Goal: Information Seeking & Learning: Learn about a topic

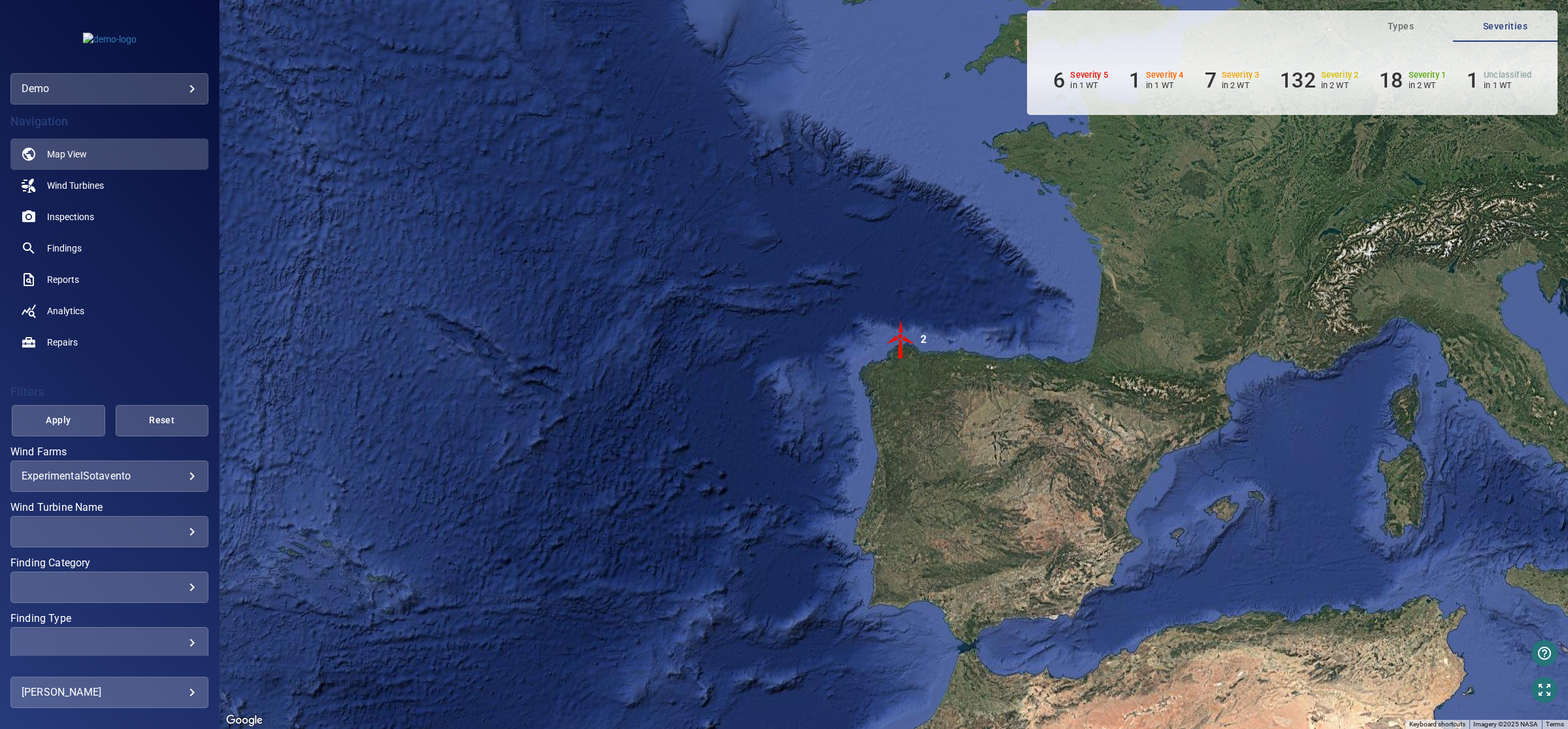
drag, startPoint x: 930, startPoint y: 436, endPoint x: 978, endPoint y: 382, distance: 72.2
click at [978, 382] on div "To activate drag with keyboard, press Alt + Enter. Once in keyboard drag state,…" at bounding box center [893, 364] width 1348 height 729
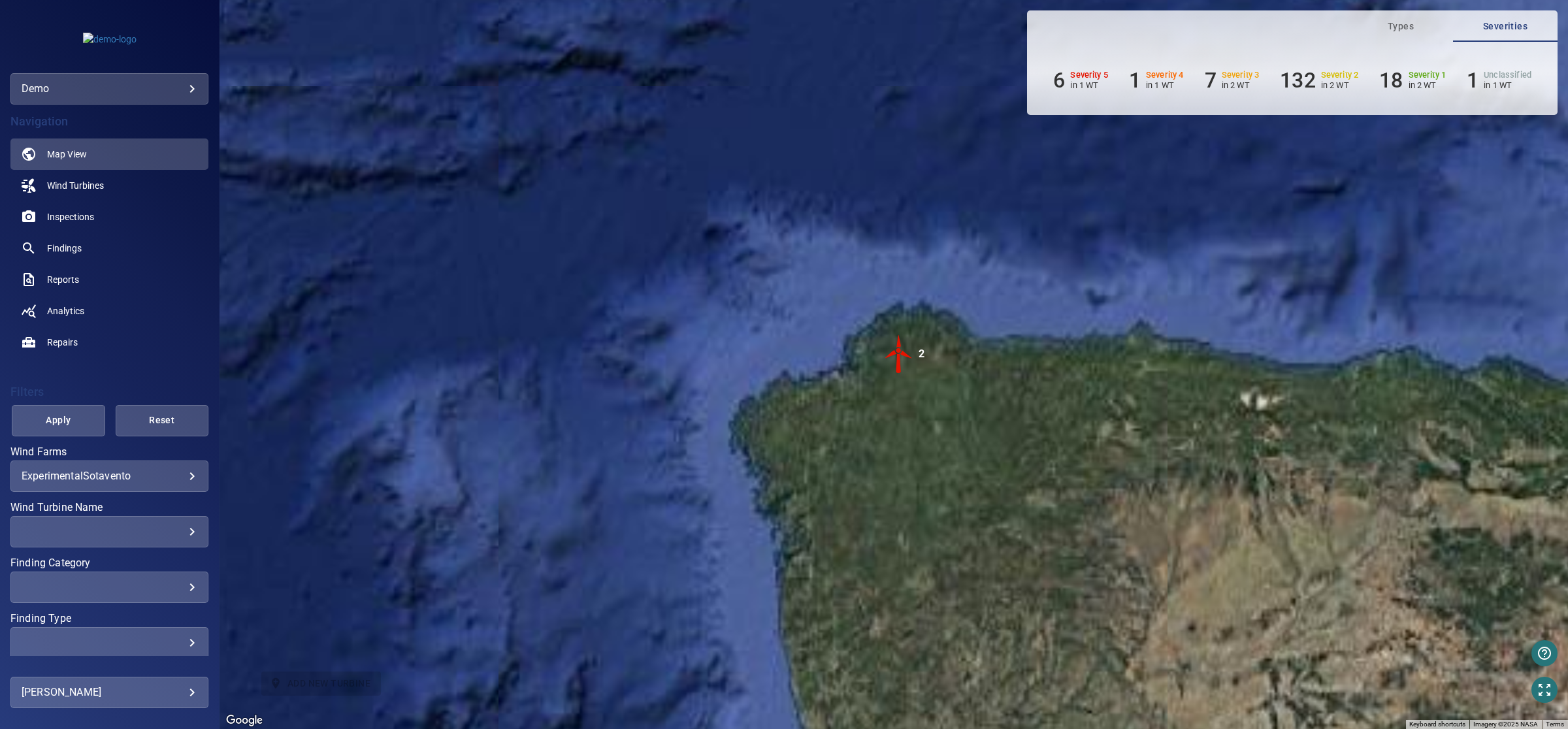
drag, startPoint x: 894, startPoint y: 494, endPoint x: 936, endPoint y: 398, distance: 104.8
click at [936, 398] on div "To activate drag with keyboard, press Alt + Enter. Once in keyboard drag state,…" at bounding box center [893, 364] width 1348 height 729
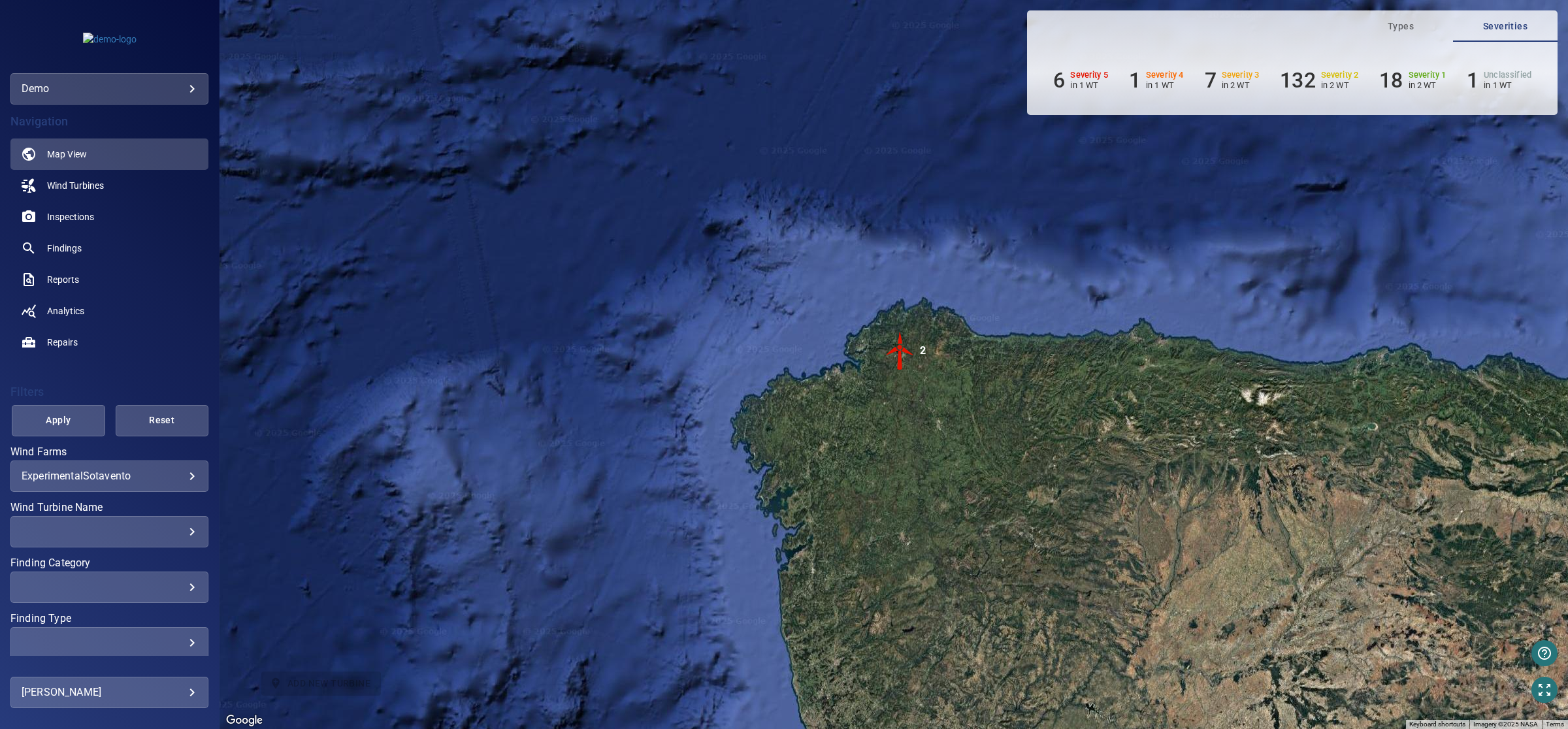
click at [181, 477] on body "**********" at bounding box center [784, 364] width 1568 height 729
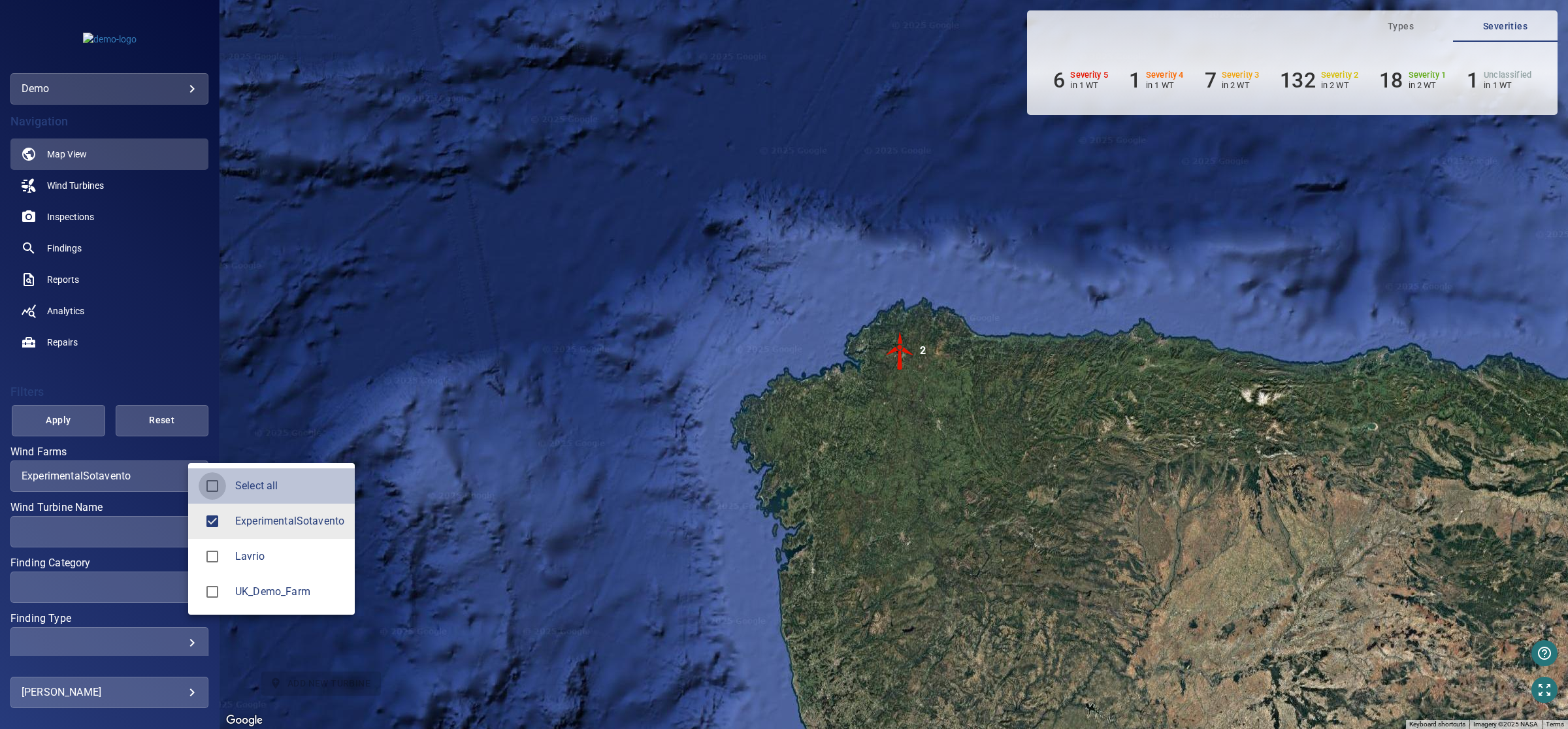
type input "**********"
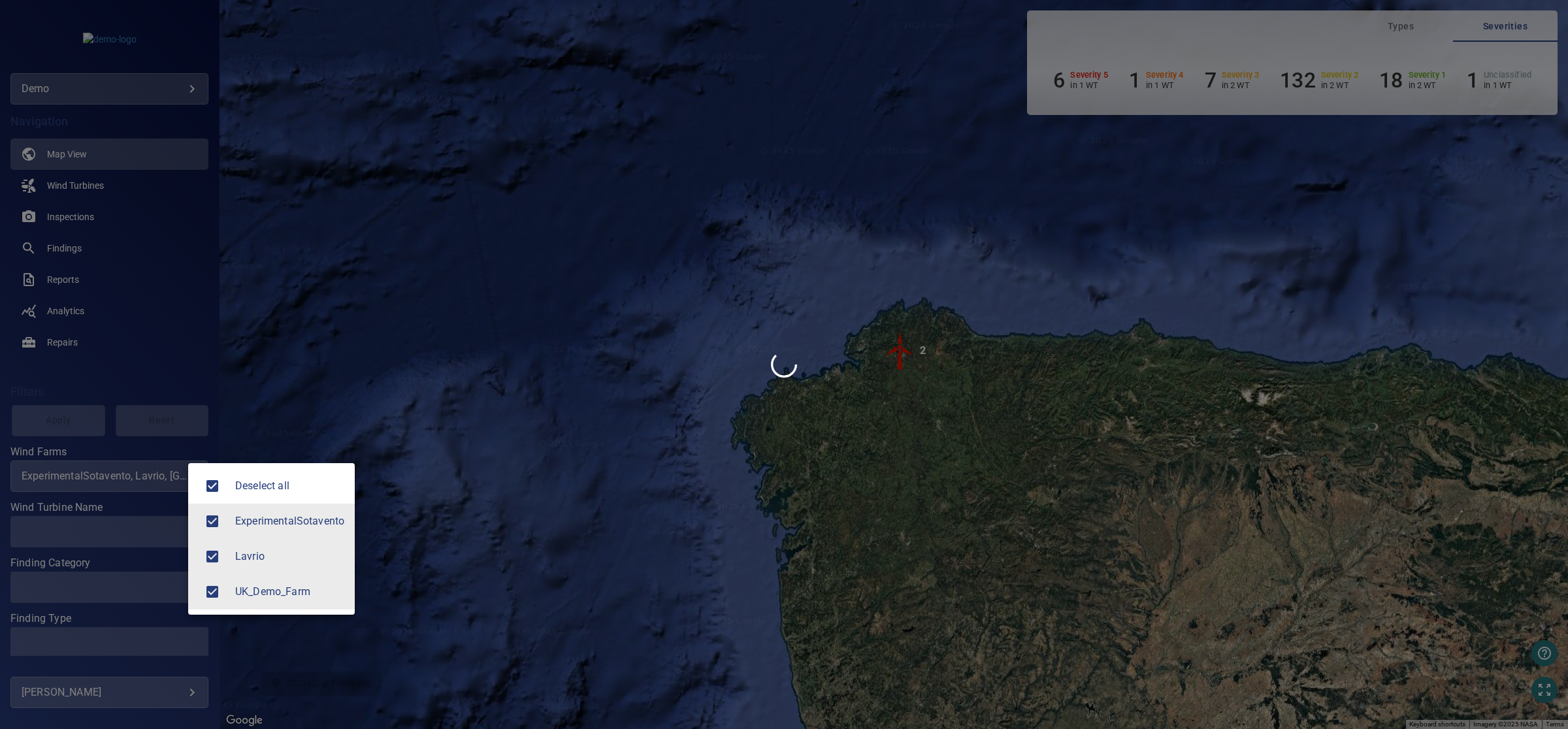
click at [146, 528] on div at bounding box center [784, 364] width 1568 height 729
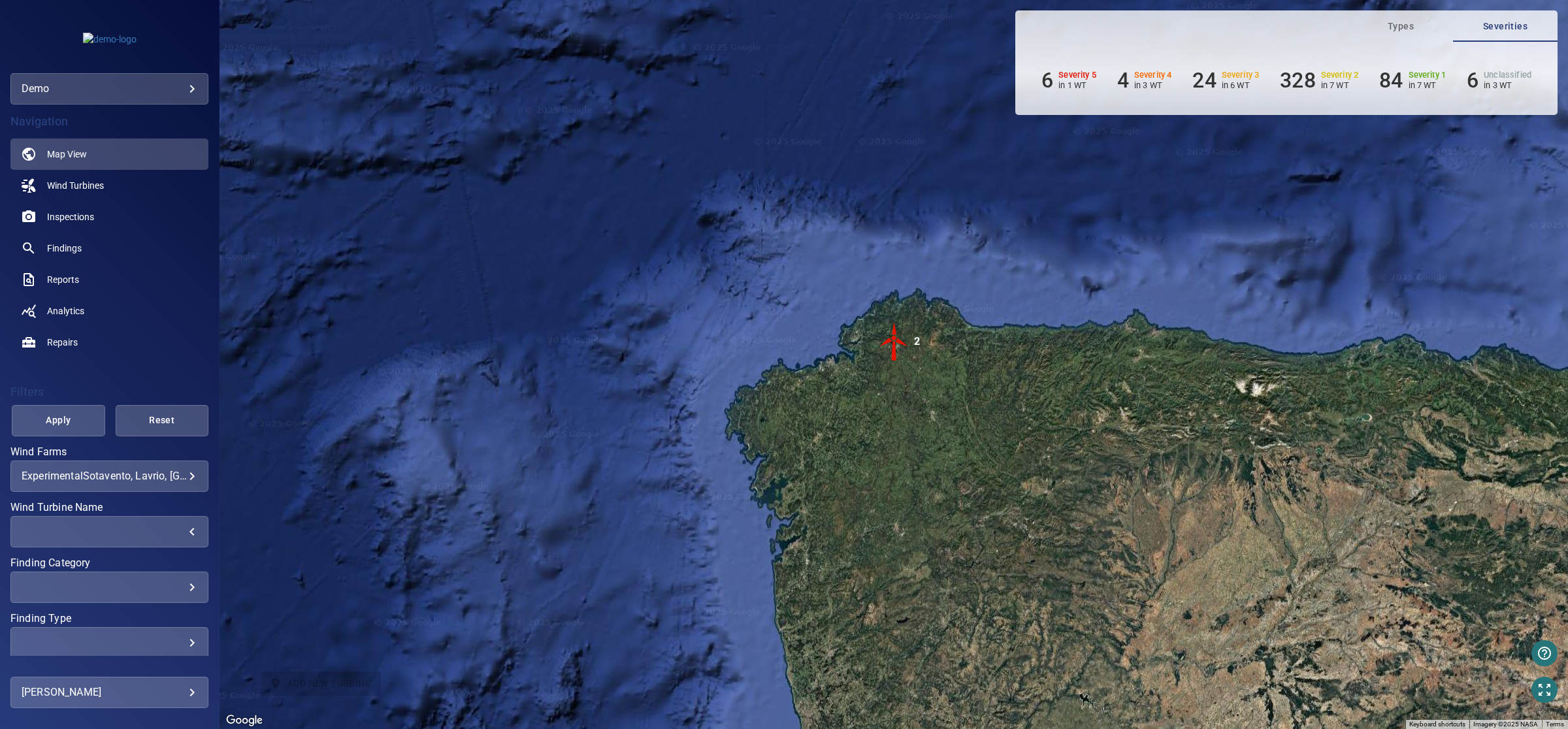
click at [177, 529] on div "​" at bounding box center [109, 531] width 175 height 13
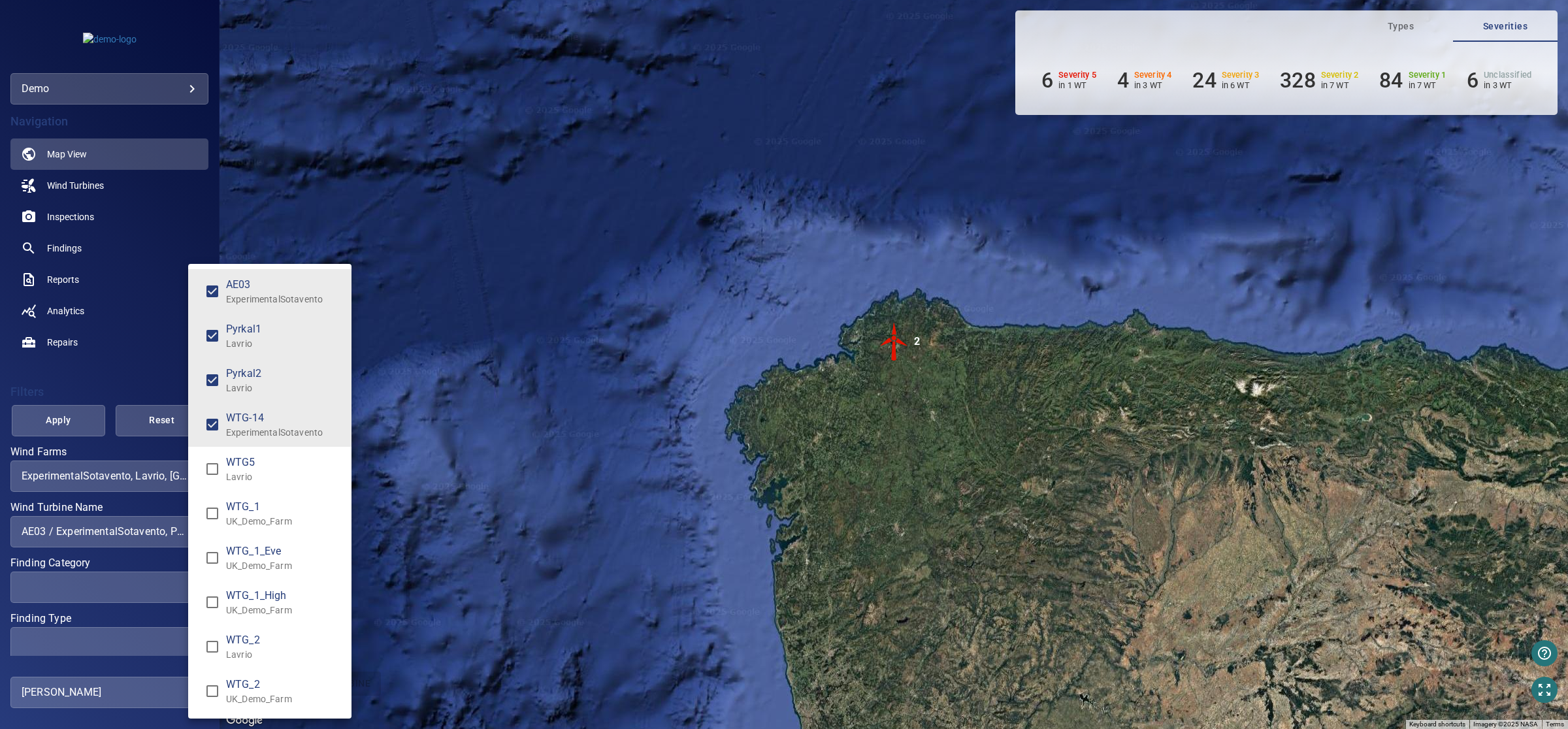
type input "**********"
click at [93, 581] on div "Wind Turbine Name" at bounding box center [784, 364] width 1568 height 729
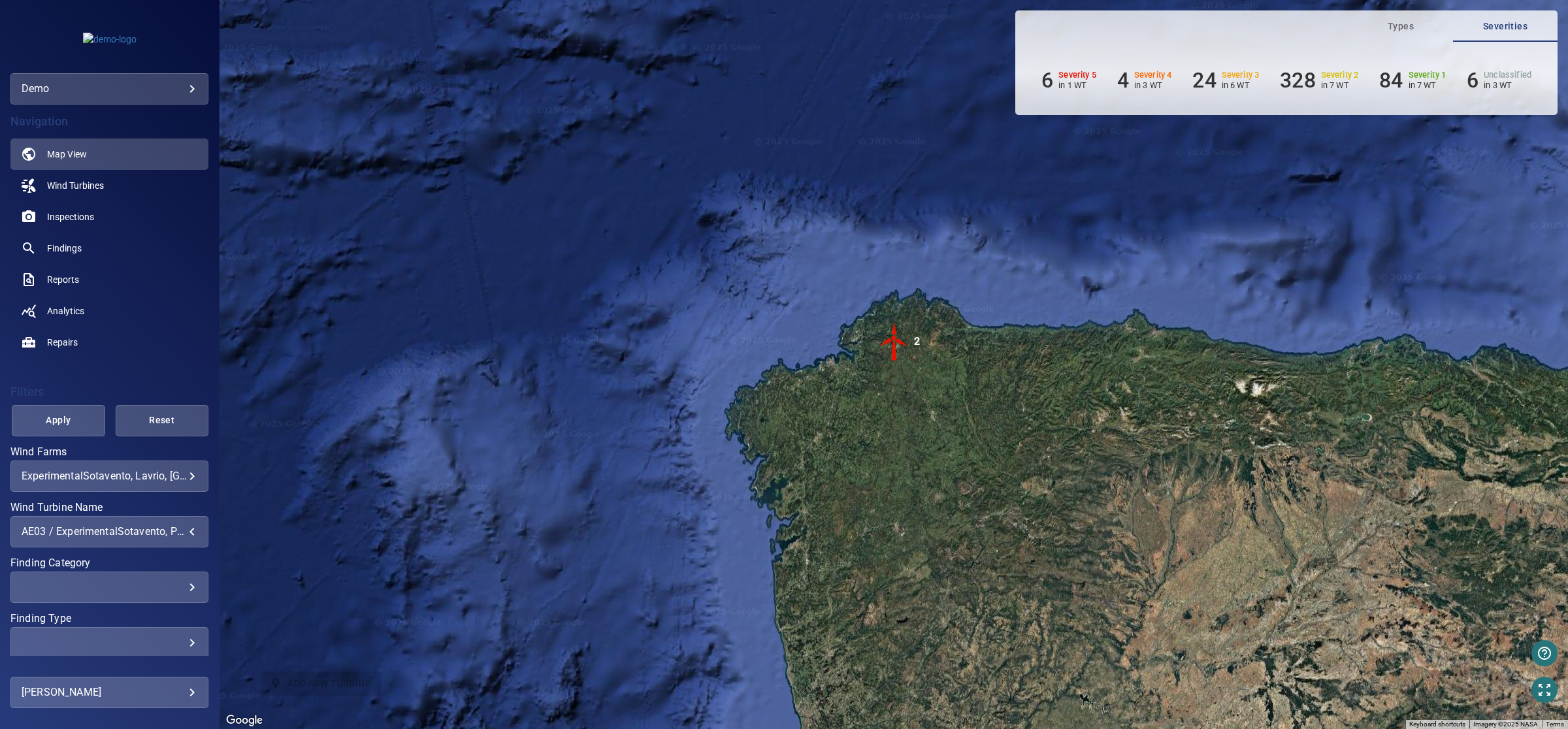
click at [180, 592] on div "​ ​" at bounding box center [110, 587] width 198 height 32
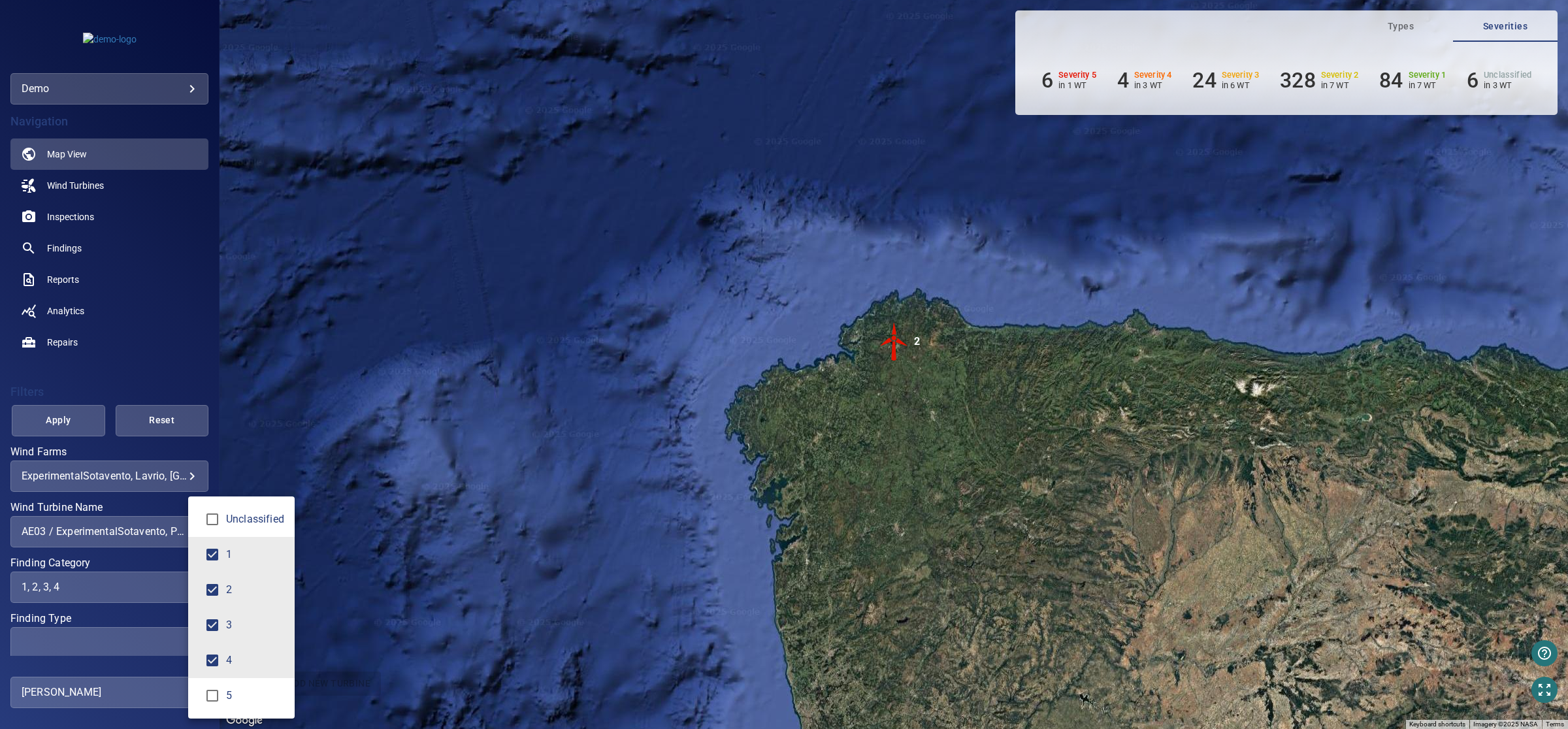
type input "*********"
click at [174, 641] on div "Finding Category" at bounding box center [784, 364] width 1568 height 729
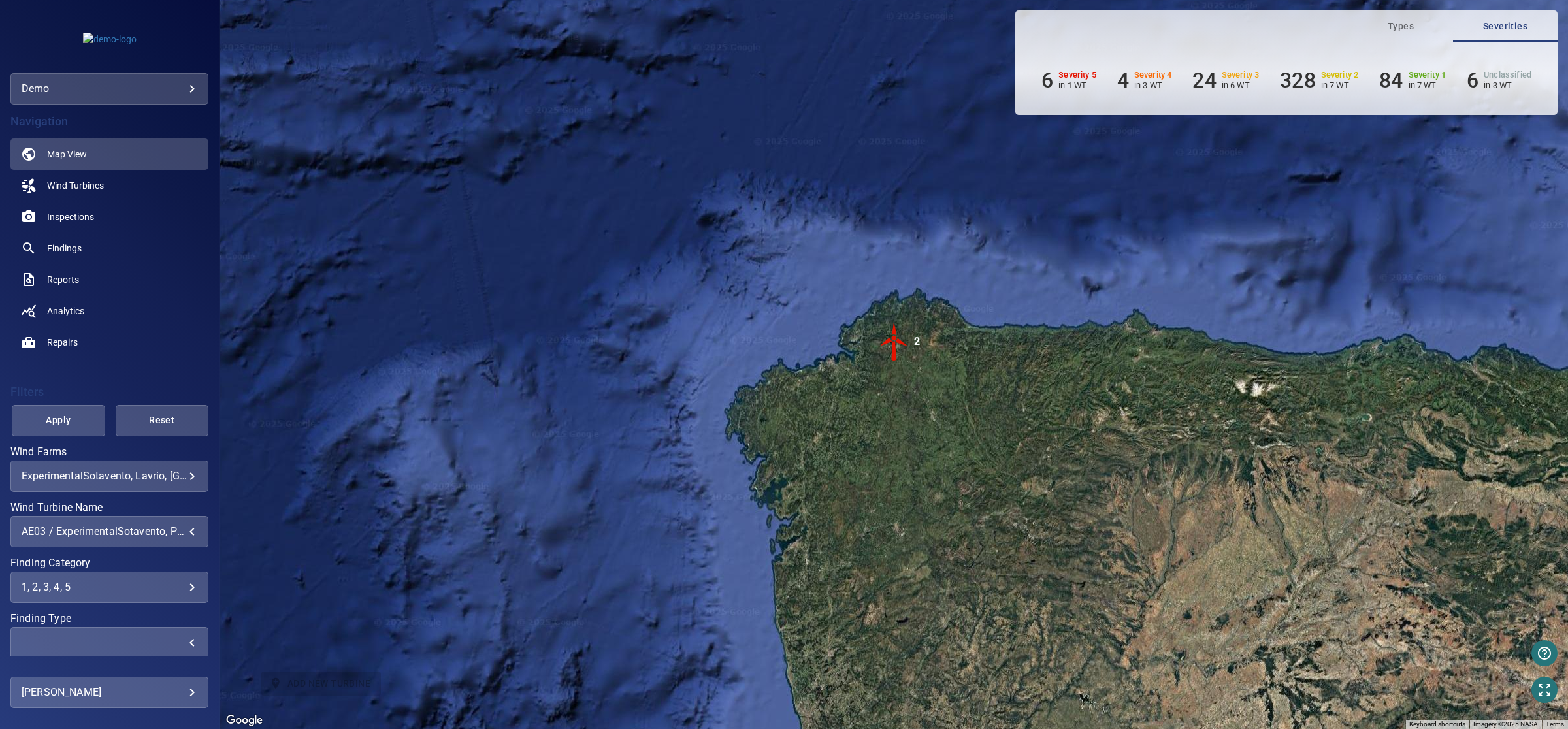
click at [175, 640] on div "​" at bounding box center [109, 642] width 175 height 13
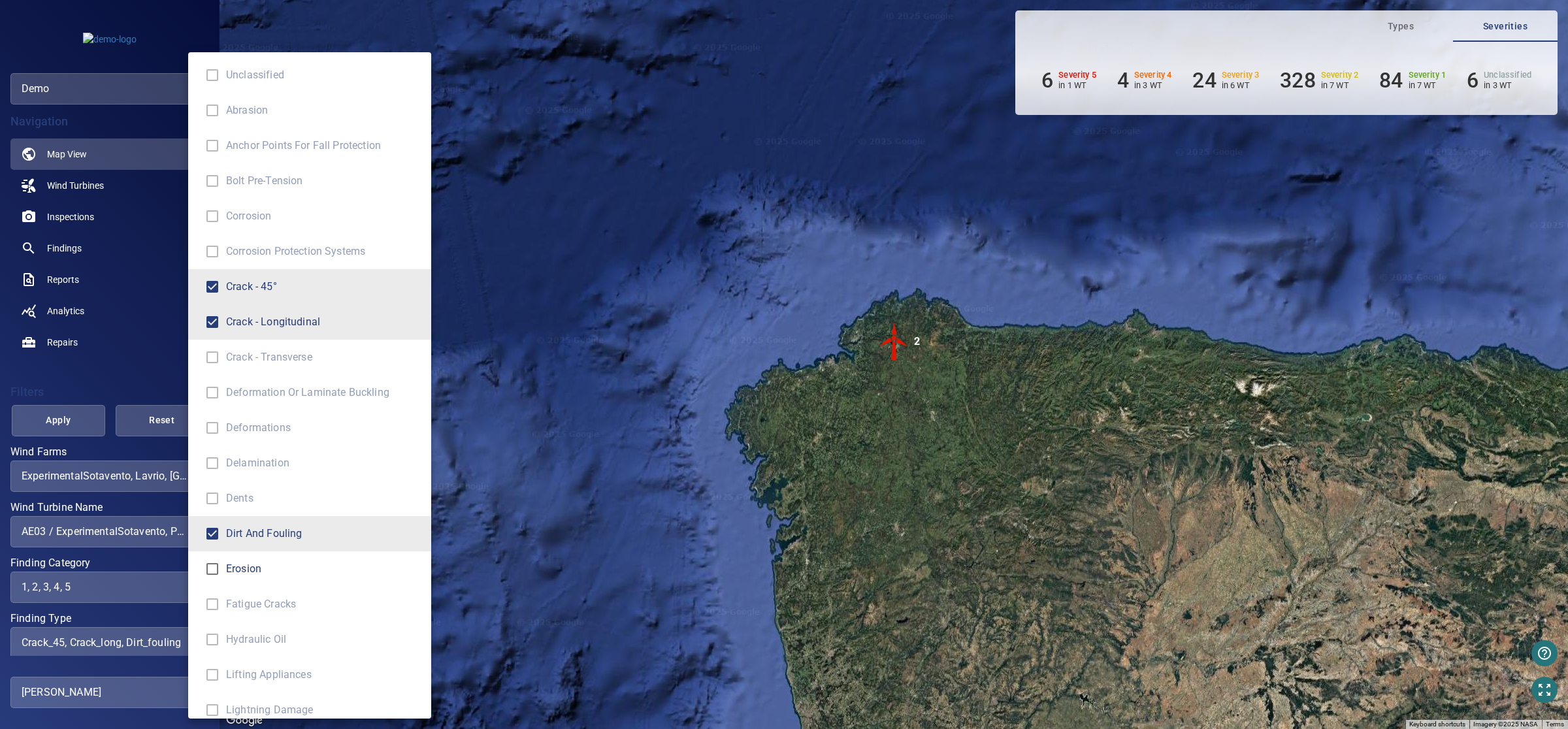
type input "**********"
click at [853, 396] on div "Finding Type" at bounding box center [784, 364] width 1568 height 729
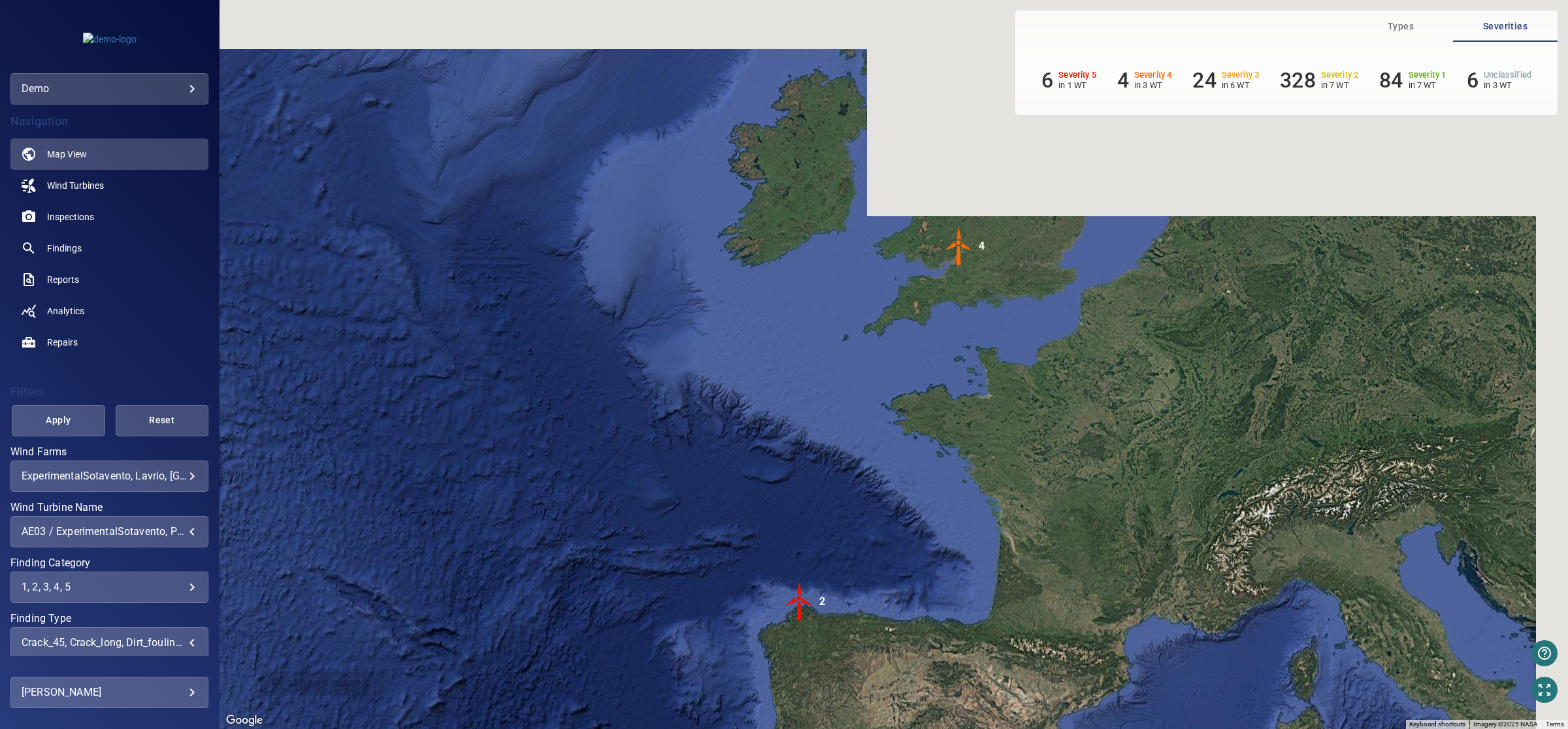
drag, startPoint x: 1164, startPoint y: 377, endPoint x: 1028, endPoint y: 619, distance: 277.6
click at [1028, 619] on div "To activate drag with keyboard, press Alt + Enter. Once in keyboard drag state,…" at bounding box center [893, 364] width 1348 height 729
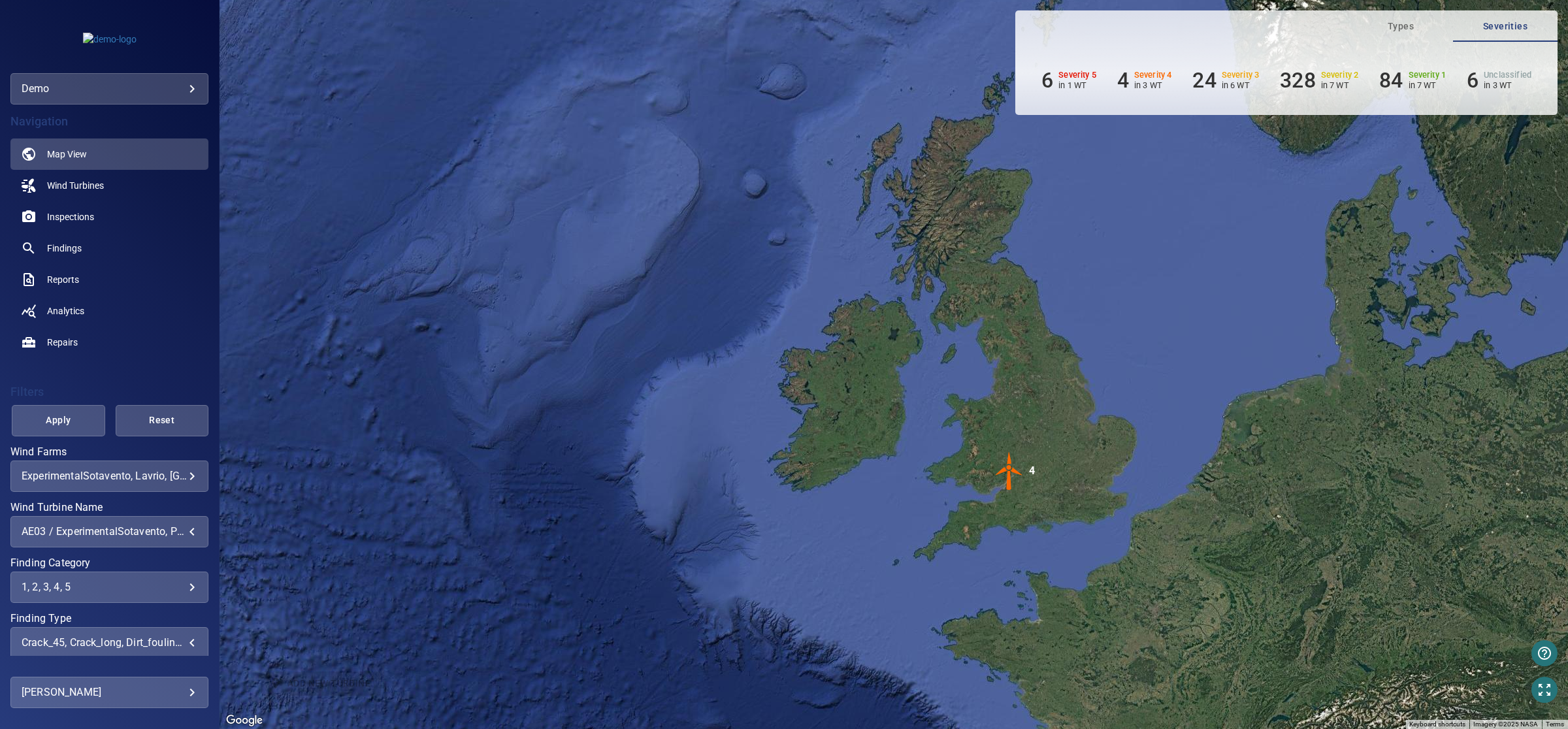
drag, startPoint x: 1088, startPoint y: 354, endPoint x: 1140, endPoint y: 579, distance: 230.9
click at [1140, 579] on div "To activate drag with keyboard, press Alt + Enter. Once in keyboard drag state,…" at bounding box center [893, 364] width 1348 height 729
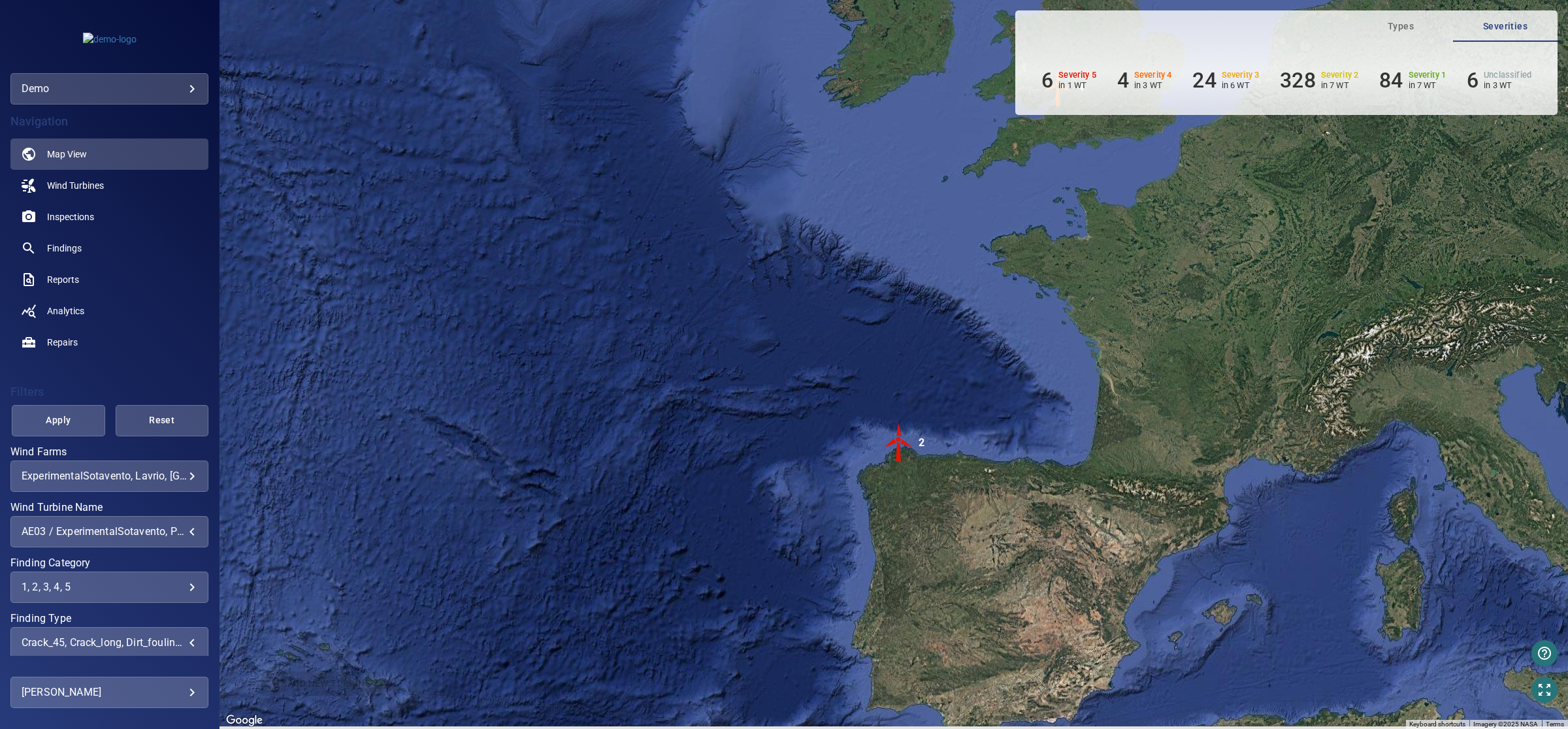
drag, startPoint x: 890, startPoint y: 391, endPoint x: 929, endPoint y: 128, distance: 265.9
click at [929, 128] on div "To activate drag with keyboard, press Alt + Enter. Once in keyboard drag state,…" at bounding box center [893, 364] width 1348 height 729
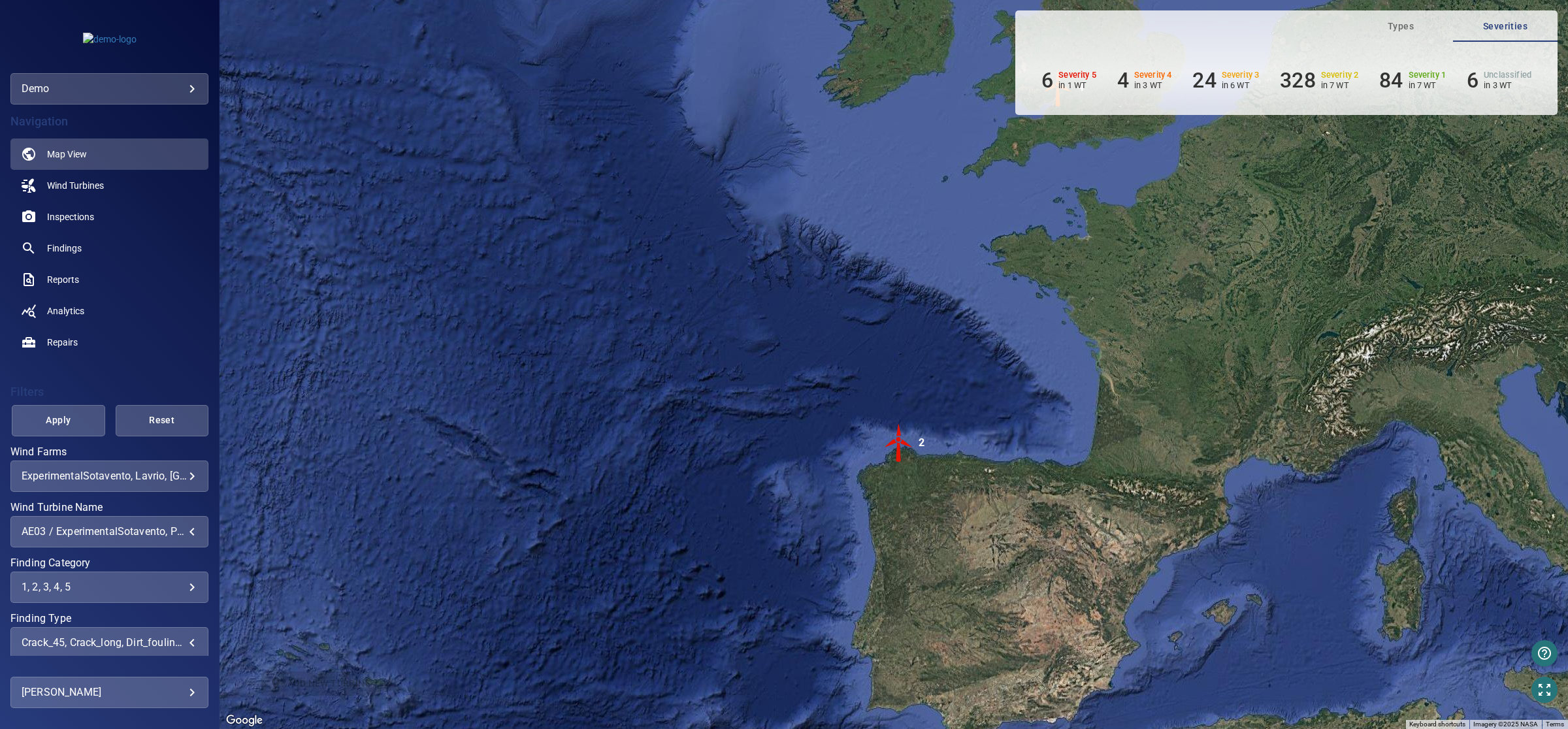
click at [897, 440] on img "2" at bounding box center [899, 443] width 40 height 40
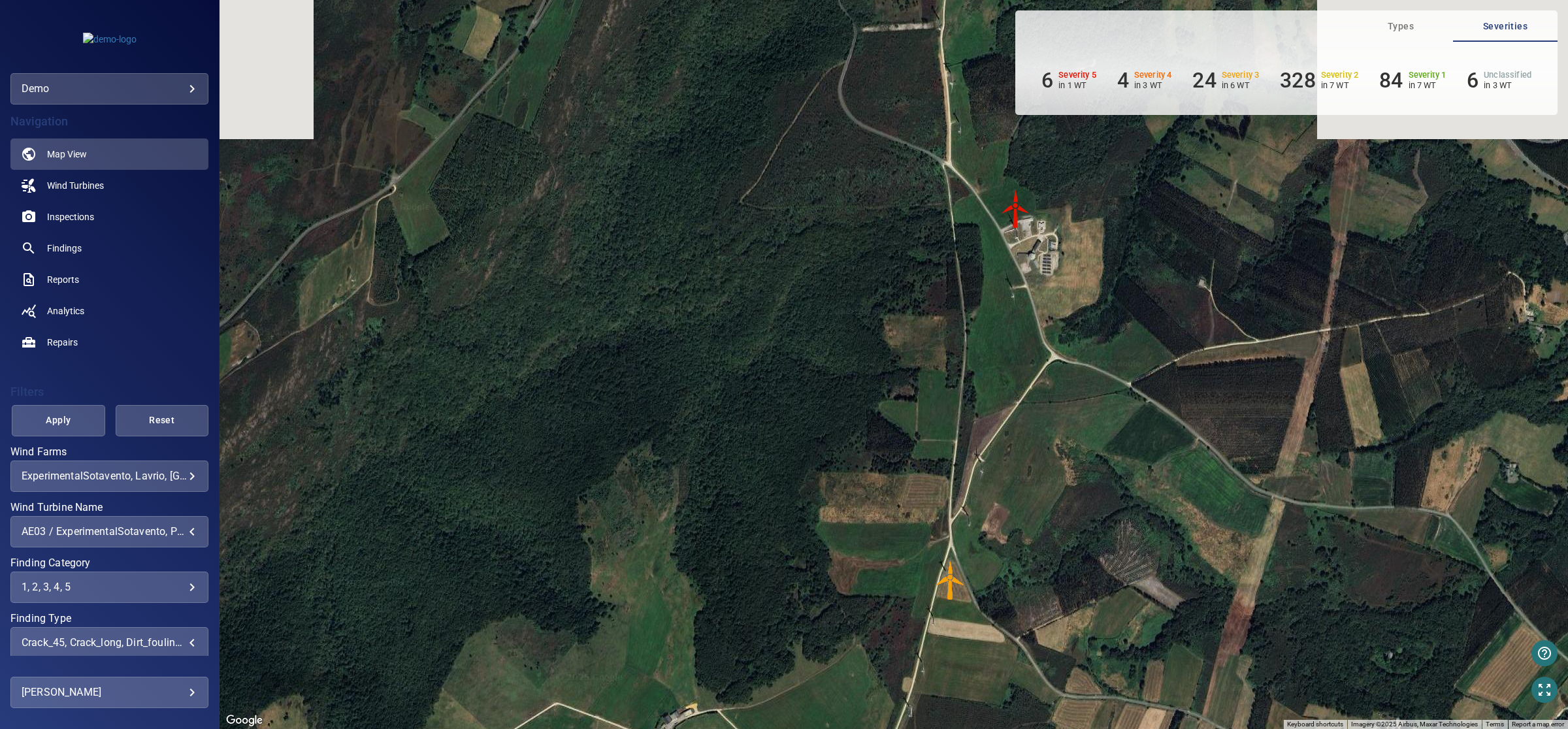
drag, startPoint x: 944, startPoint y: 224, endPoint x: 977, endPoint y: 428, distance: 206.7
click at [981, 442] on div "To navigate, press the arrow keys. To activate drag with keyboard, press Alt + …" at bounding box center [893, 364] width 1348 height 729
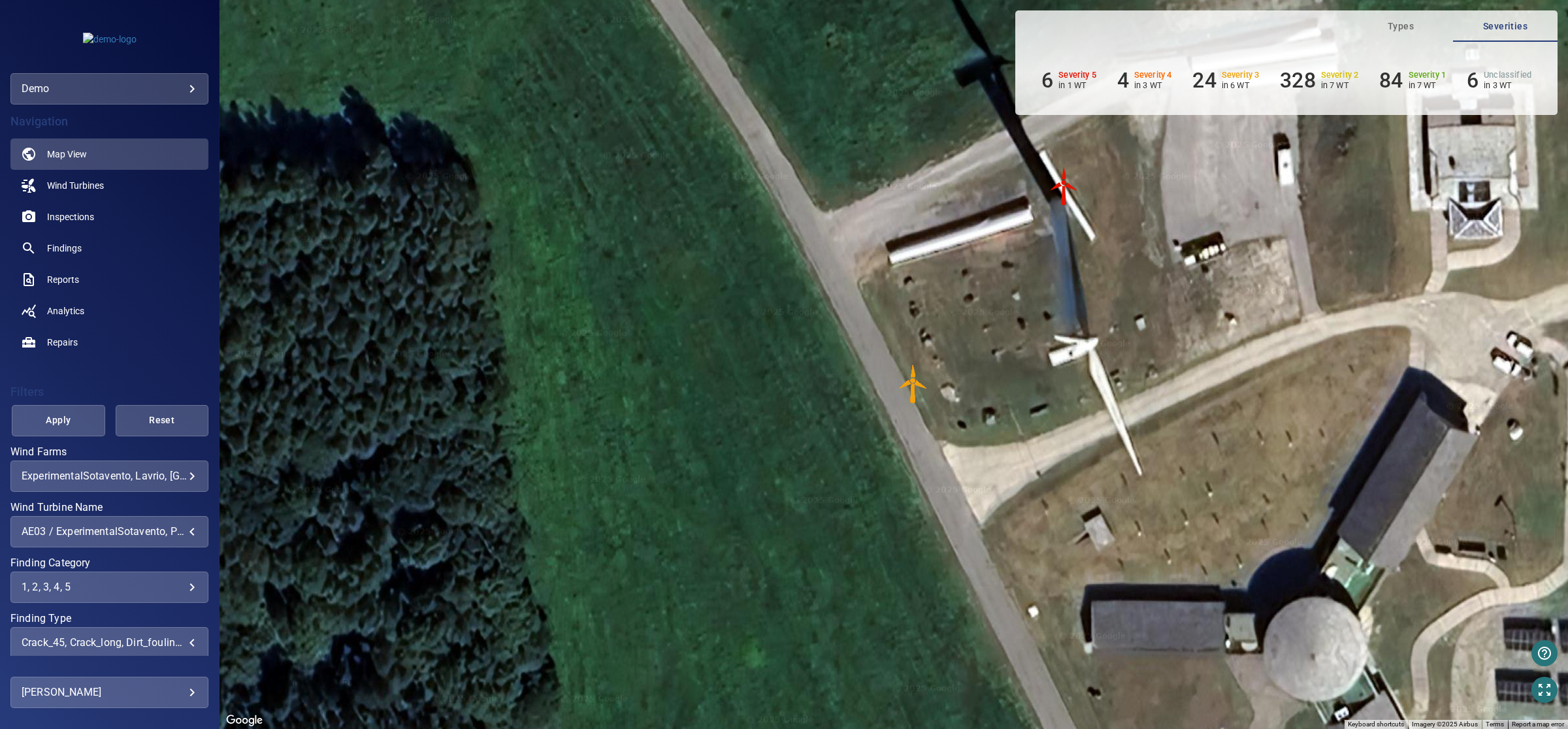
click at [1062, 184] on img "WTG-14" at bounding box center [1064, 186] width 40 height 40
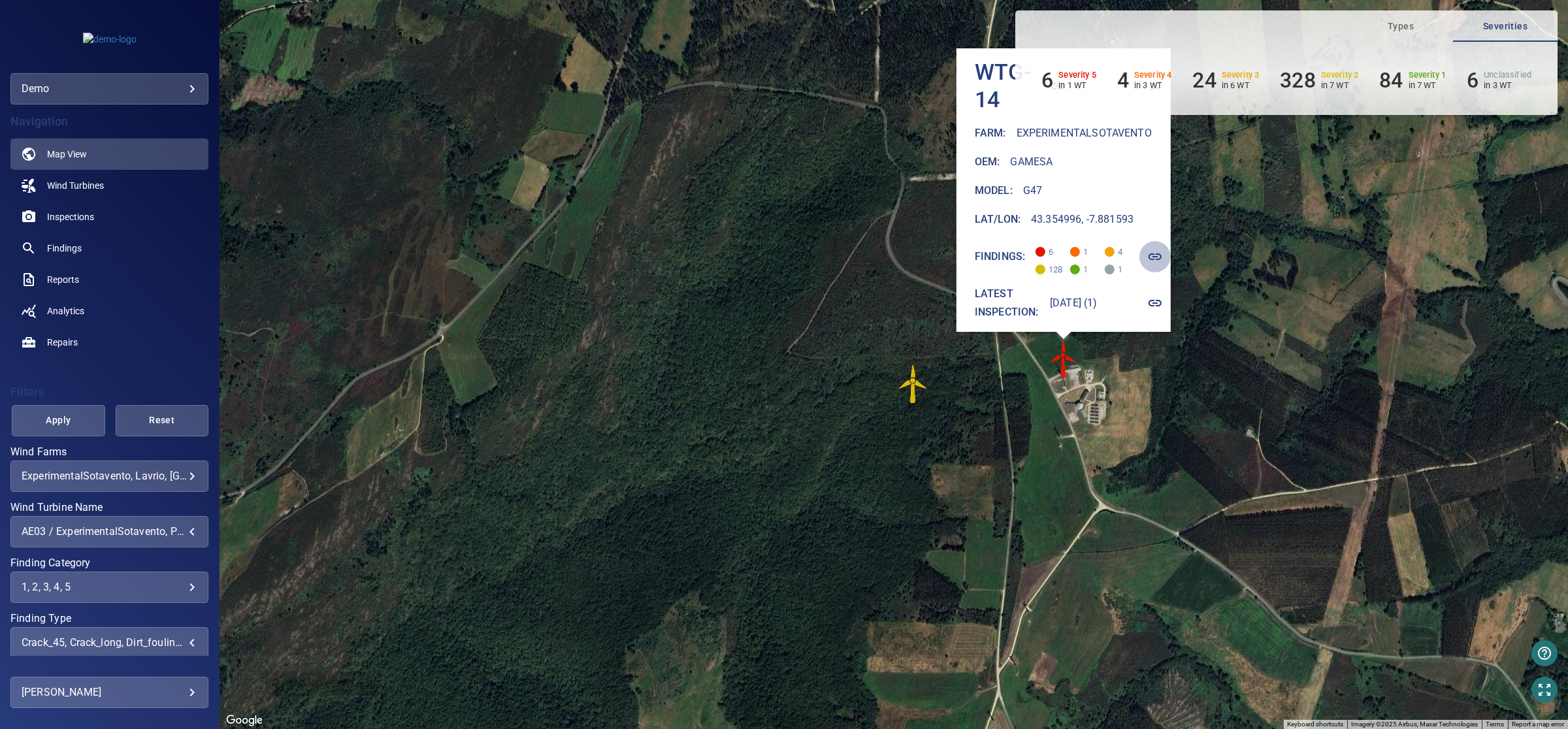
click at [1163, 249] on icon "button" at bounding box center [1155, 257] width 16 height 16
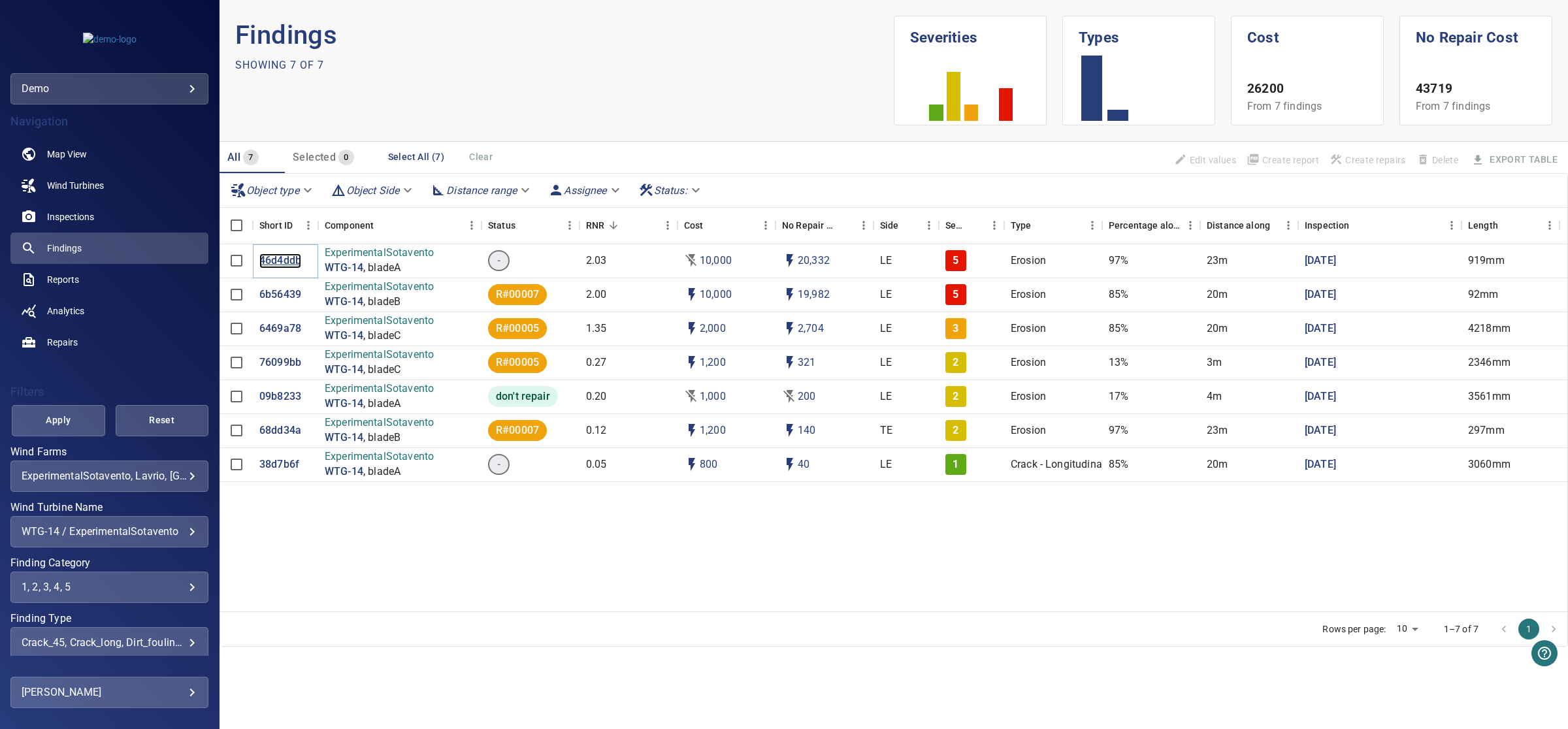
click at [281, 260] on p "46d4ddb" at bounding box center [280, 260] width 42 height 15
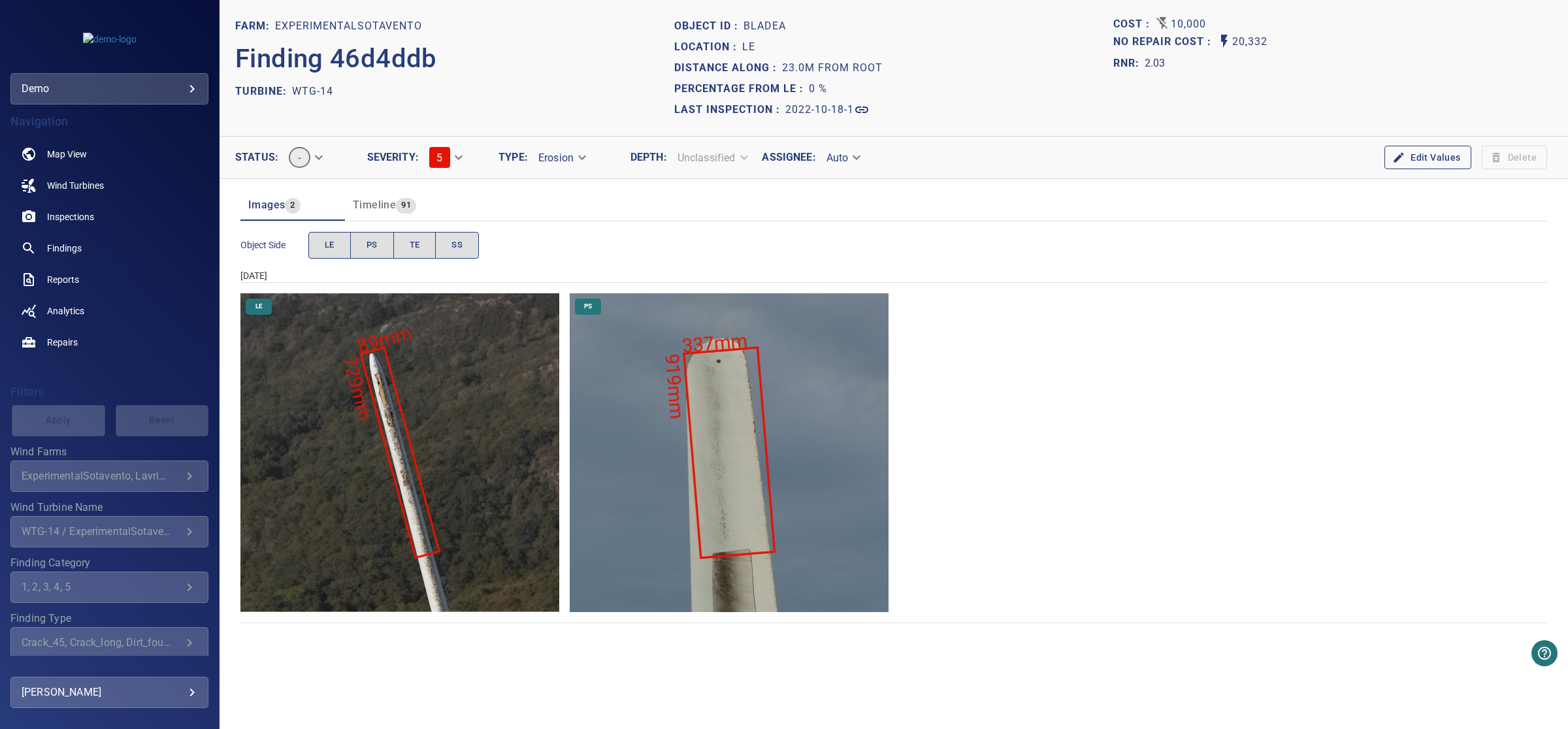
click at [396, 455] on img "ExperimentalSotavento/WTG-14/2022-10-18-1/2022-10-18-1/image71wp78.jpg" at bounding box center [400, 453] width 319 height 319
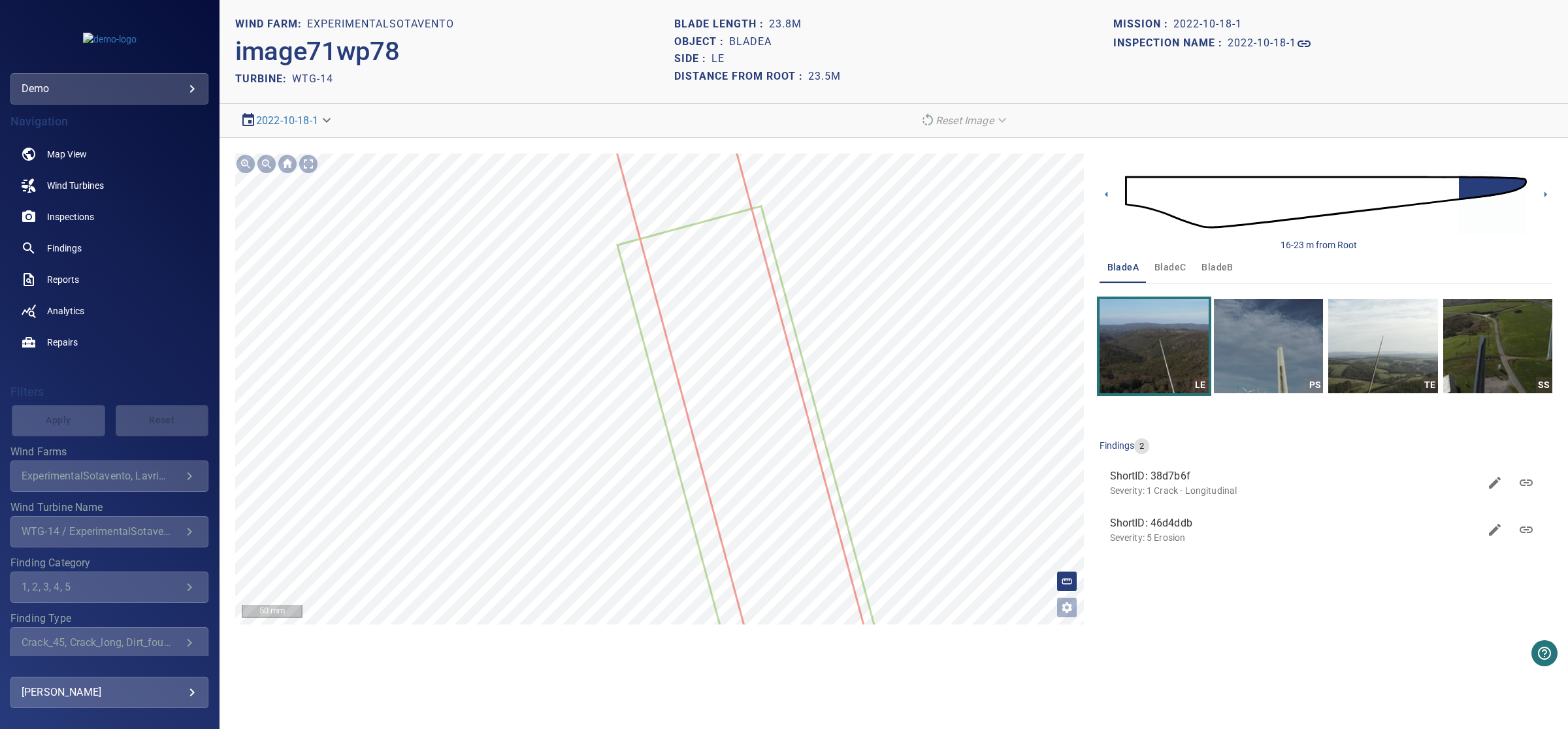
click at [675, 310] on icon at bounding box center [756, 450] width 350 height 922
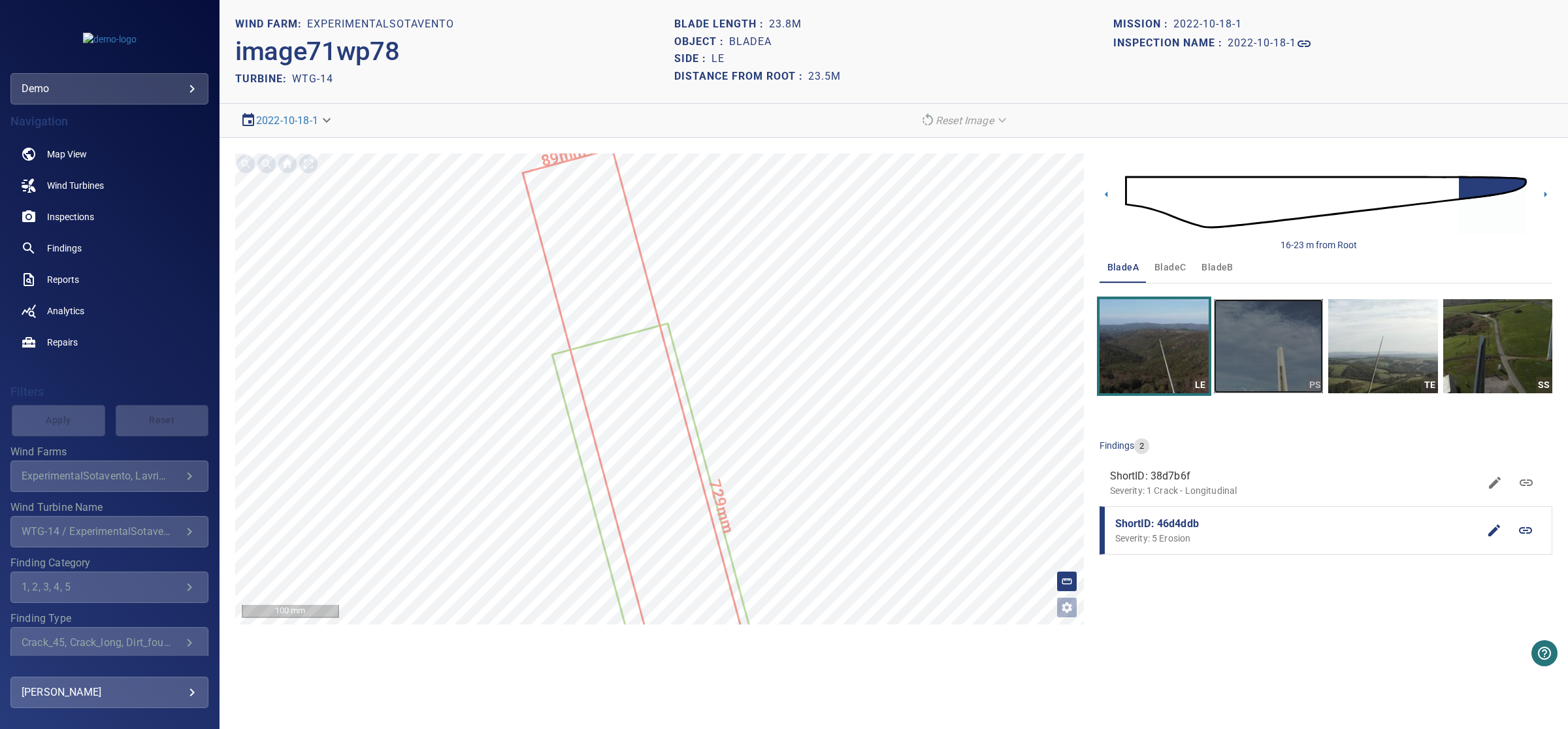
click at [1270, 347] on img "button" at bounding box center [1269, 346] width 109 height 94
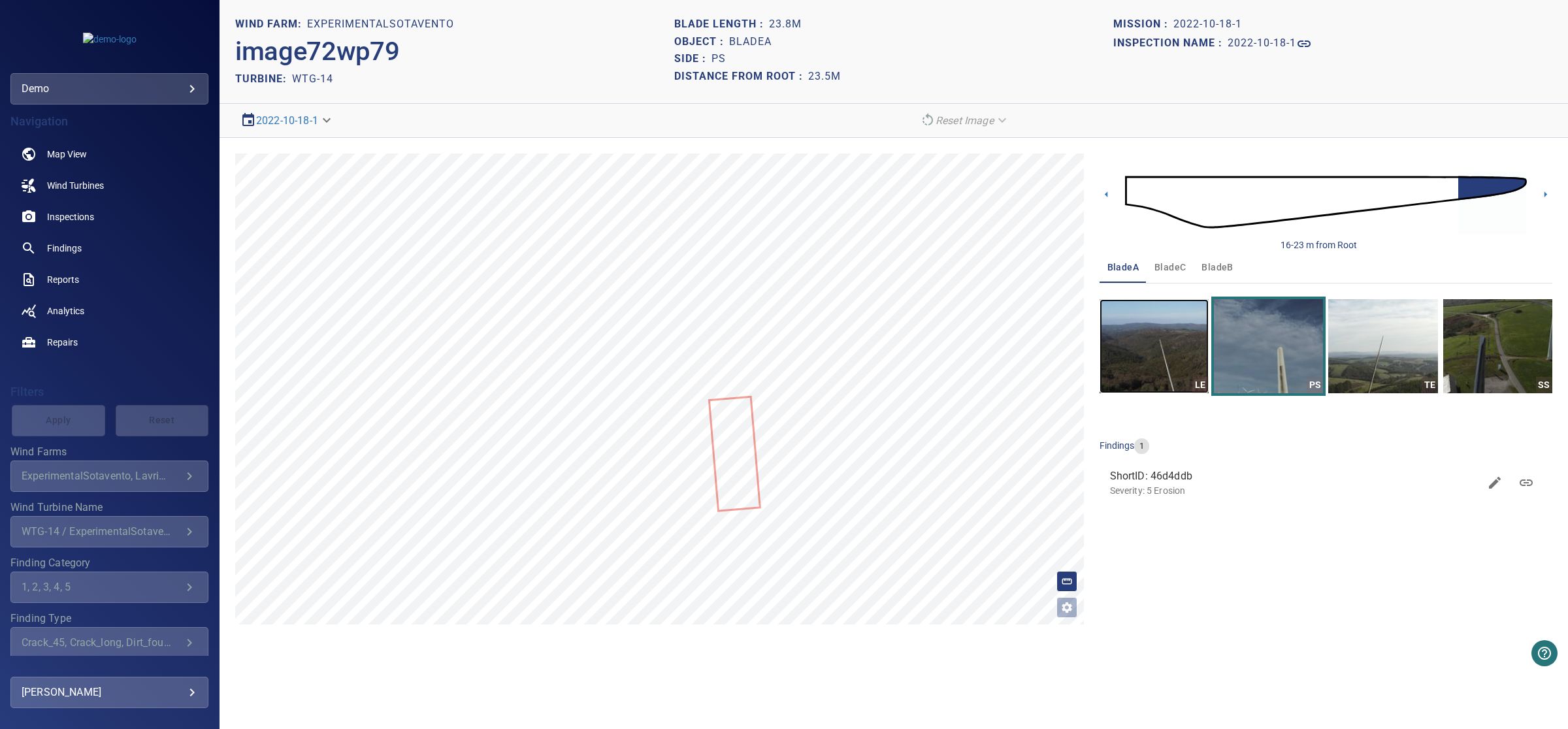
click at [1161, 350] on img "button" at bounding box center [1154, 346] width 109 height 94
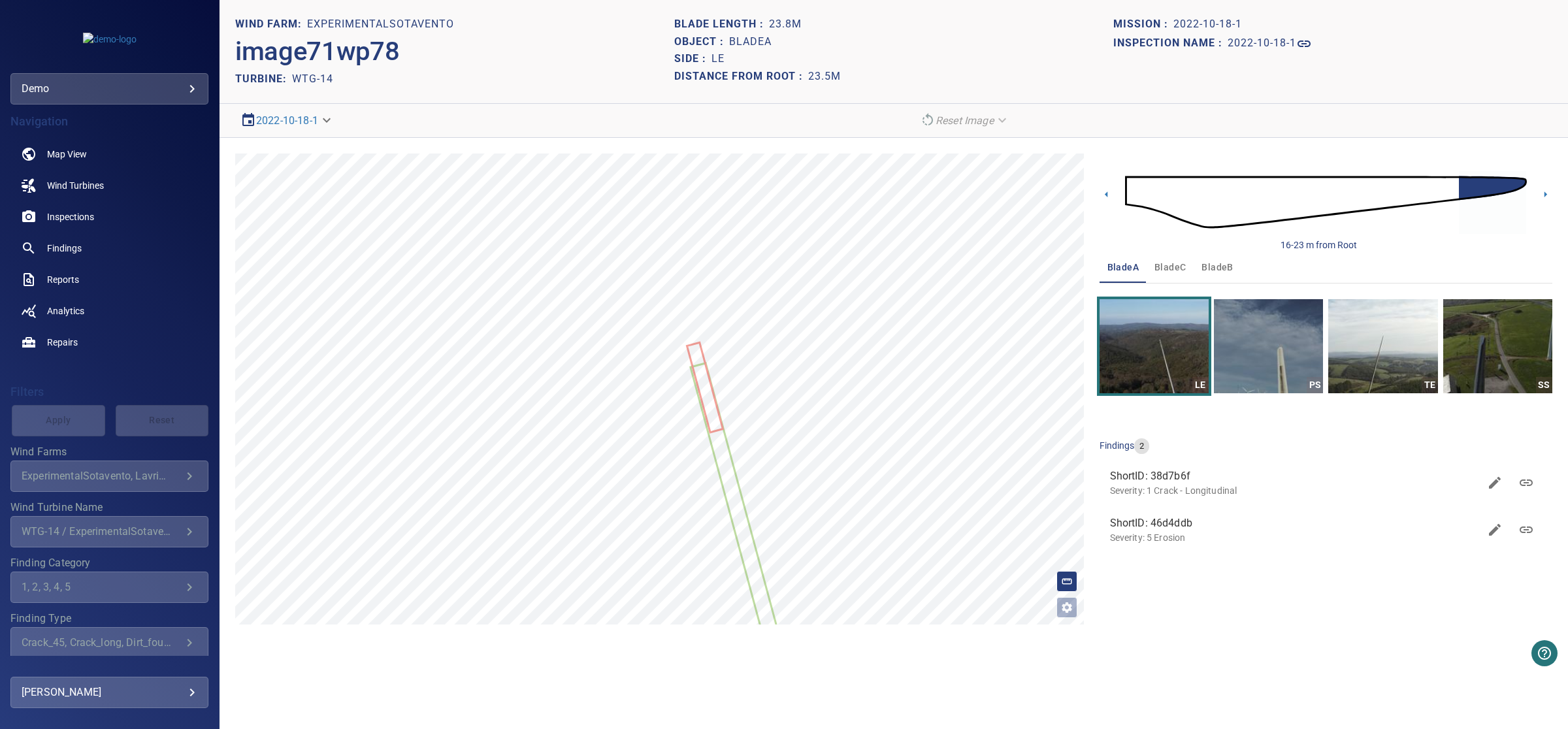
drag, startPoint x: 1286, startPoint y: 256, endPoint x: 1334, endPoint y: 256, distance: 48.0
click at [1334, 256] on div "bladeA bladeC bladeB" at bounding box center [1325, 267] width 453 height 32
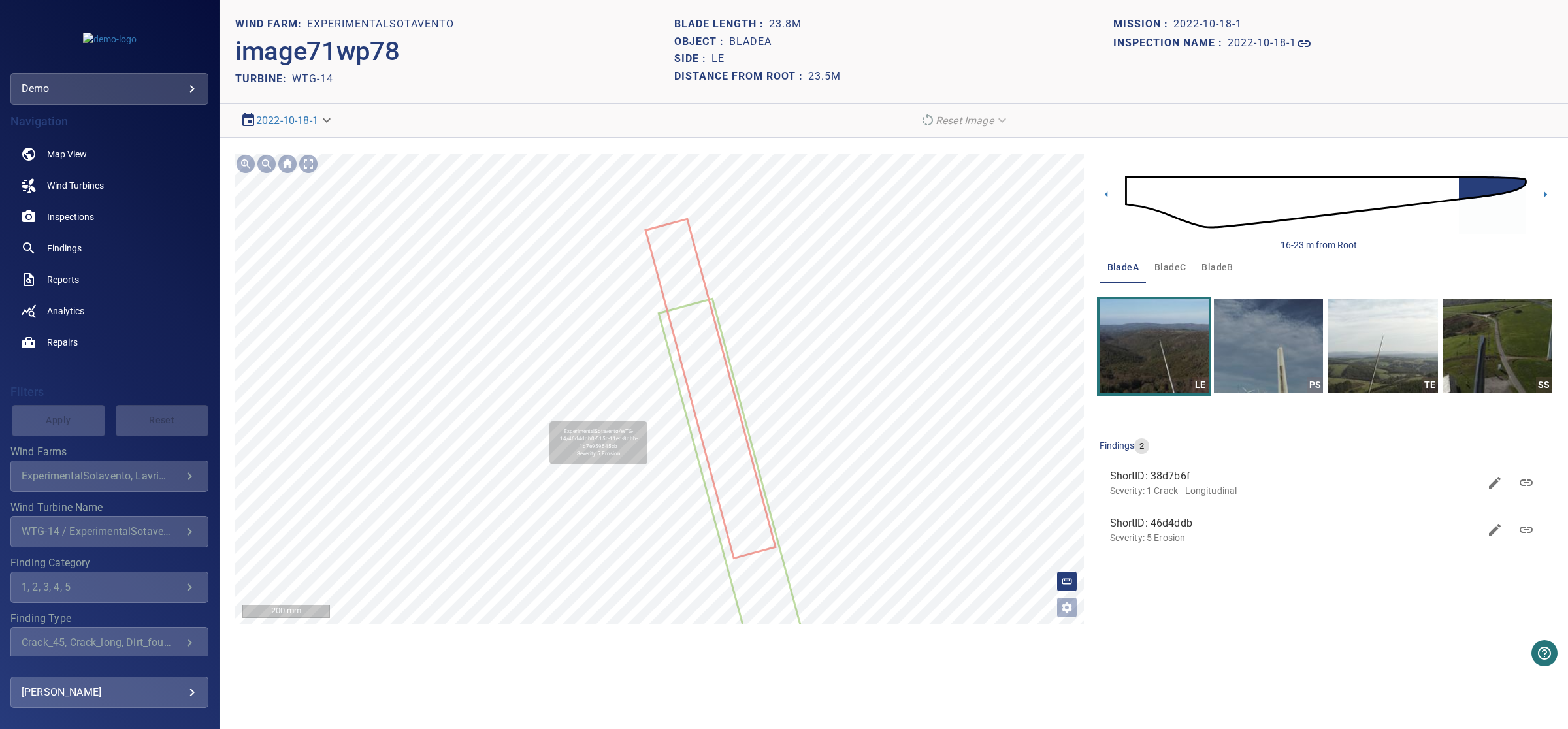
click at [688, 266] on icon at bounding box center [710, 387] width 128 height 336
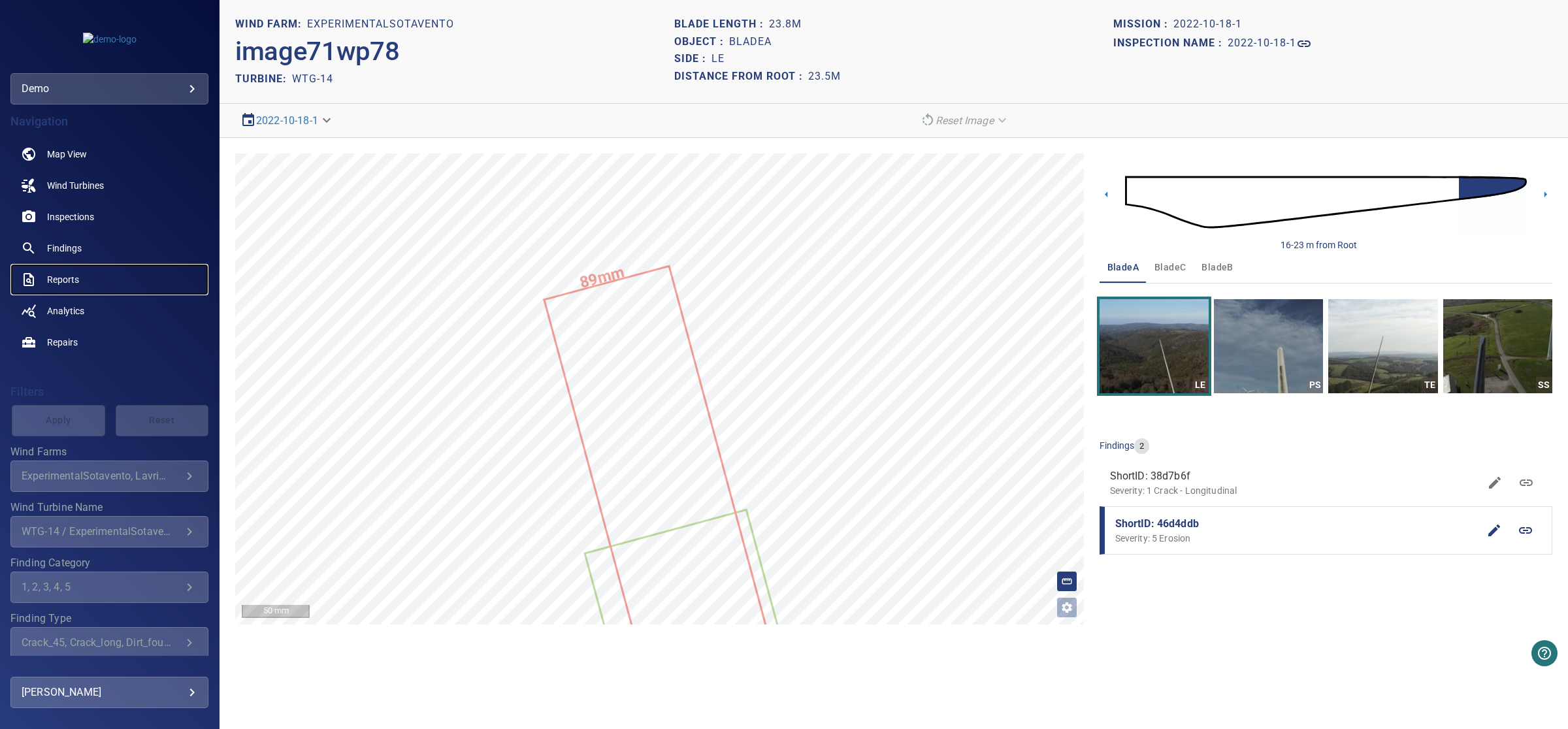
click at [59, 274] on span "Reports" at bounding box center [62, 278] width 32 height 13
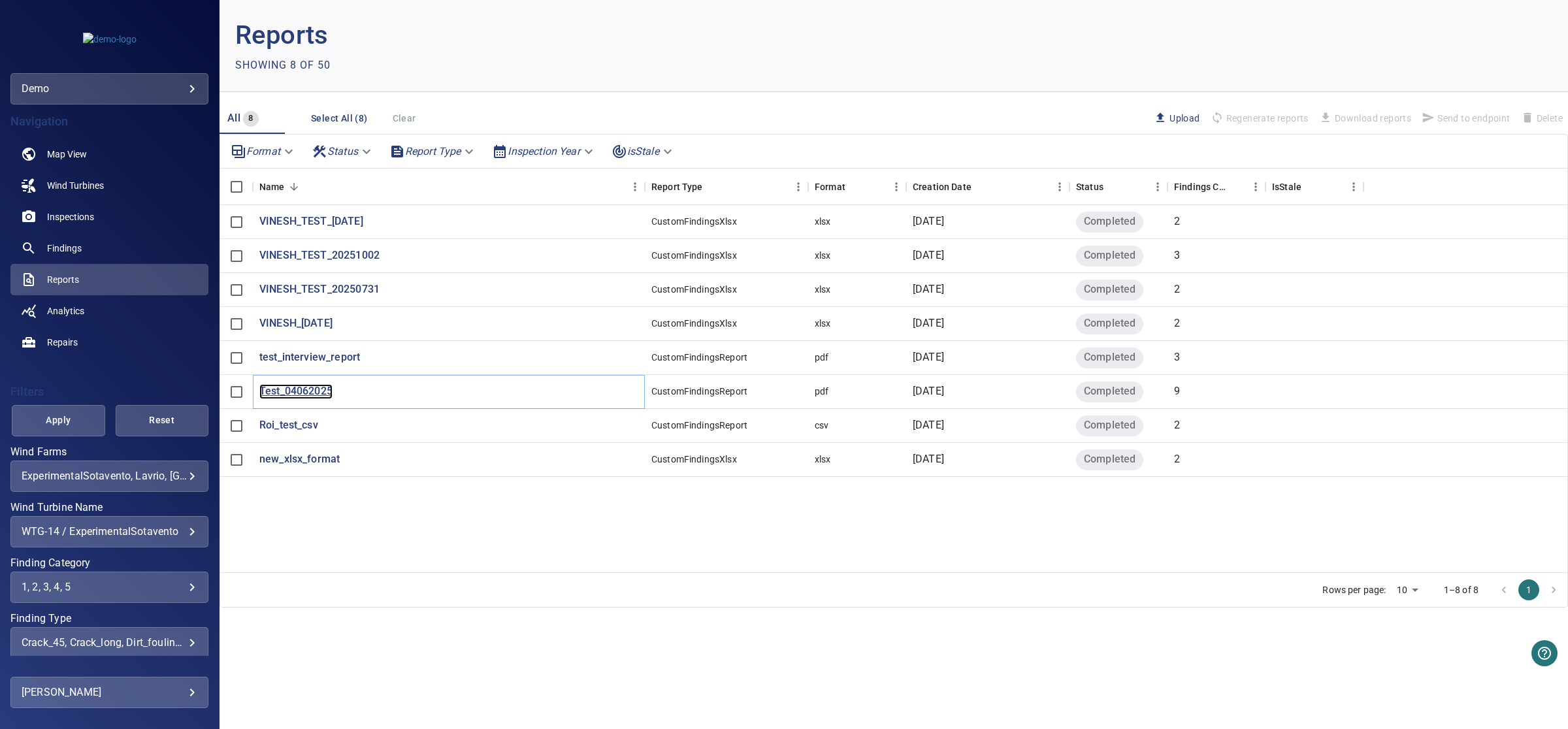
click at [312, 392] on p "Test_04062025" at bounding box center [296, 391] width 73 height 15
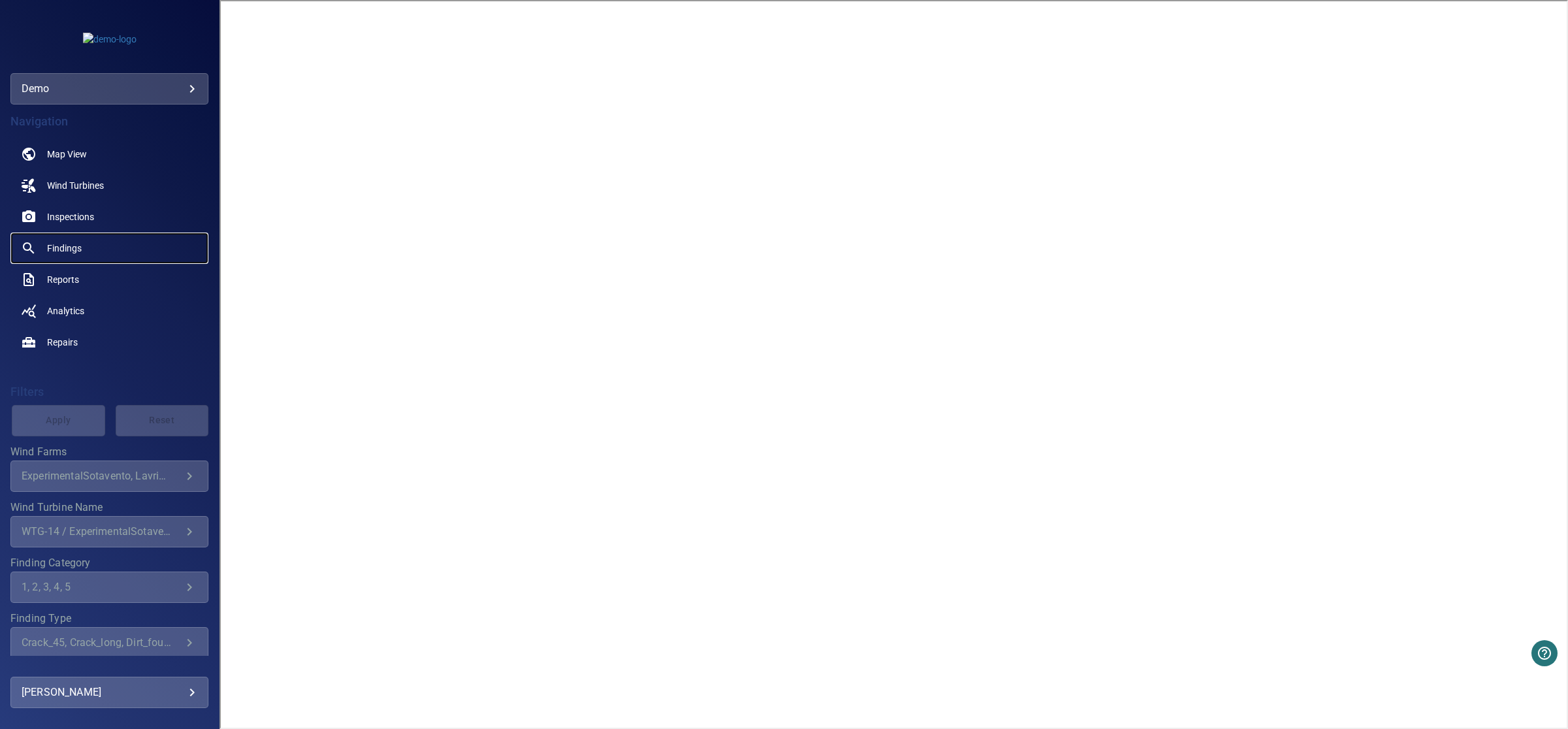
click at [63, 246] on span "Findings" at bounding box center [63, 248] width 35 height 13
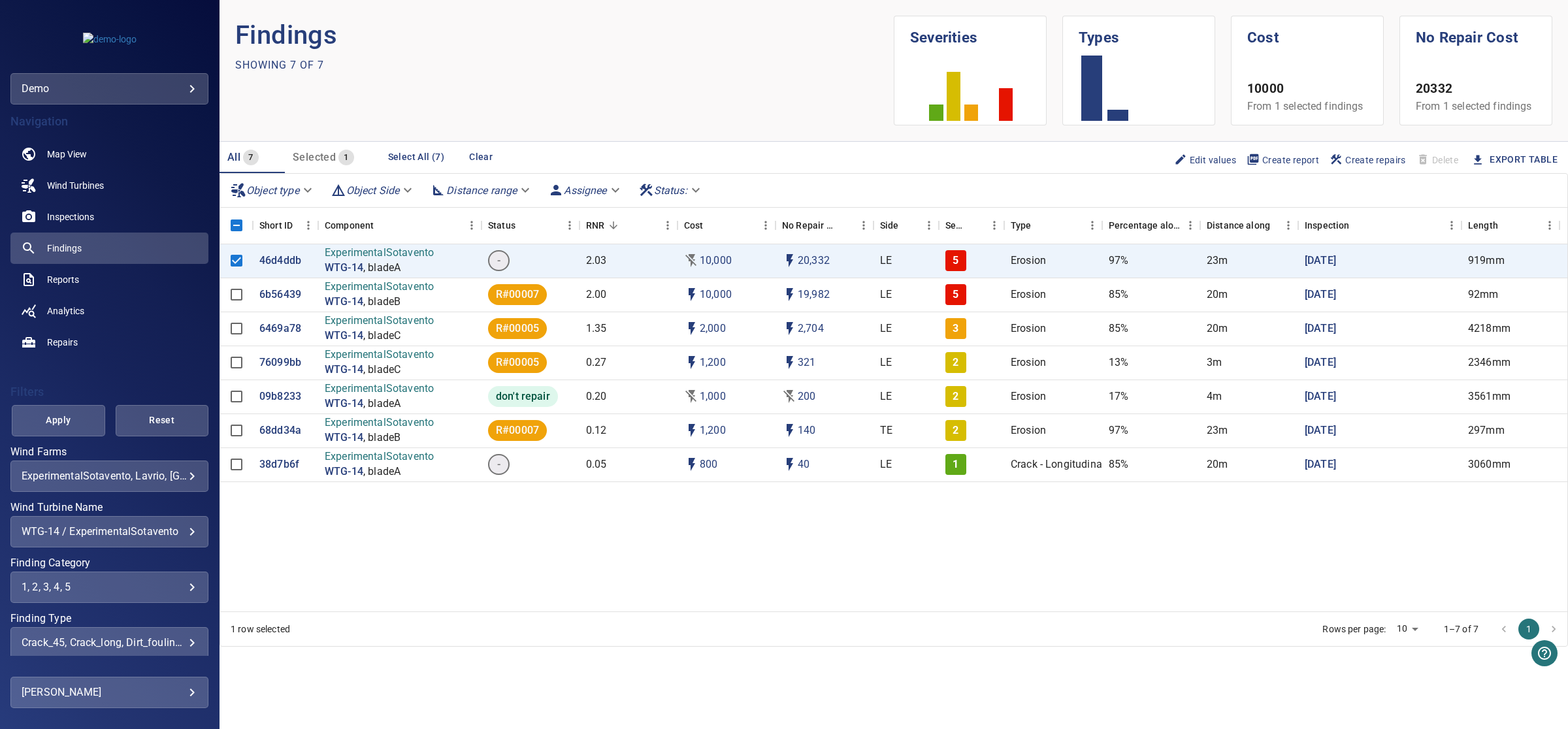
click at [606, 189] on body "**********" at bounding box center [784, 364] width 1568 height 729
click at [487, 191] on div at bounding box center [784, 364] width 1568 height 729
click at [605, 185] on body "**********" at bounding box center [784, 364] width 1568 height 729
click at [742, 163] on div at bounding box center [784, 364] width 1568 height 729
click at [691, 187] on body "**********" at bounding box center [784, 364] width 1568 height 729
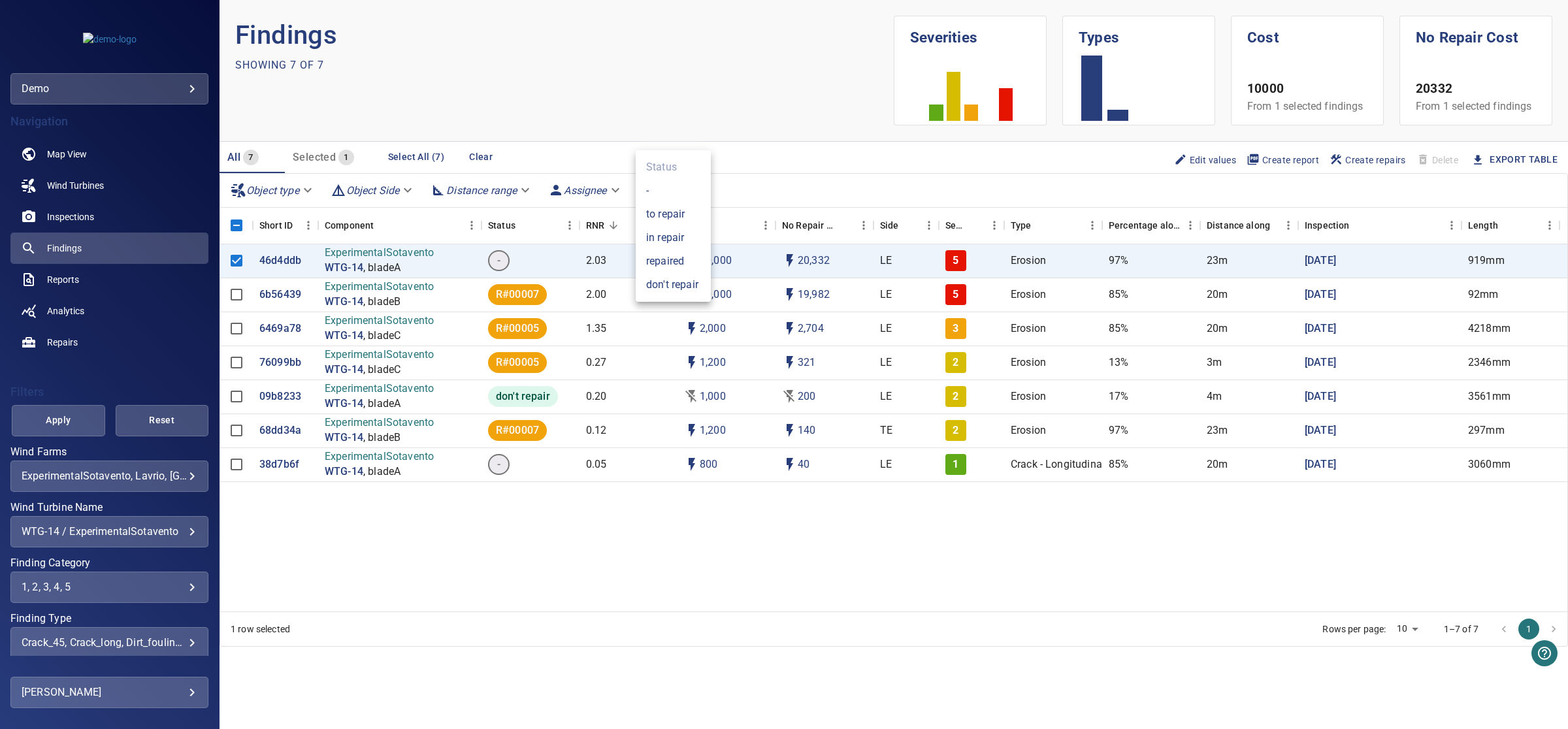
click at [472, 597] on div at bounding box center [784, 364] width 1568 height 729
click at [60, 280] on span "Reports" at bounding box center [62, 278] width 32 height 13
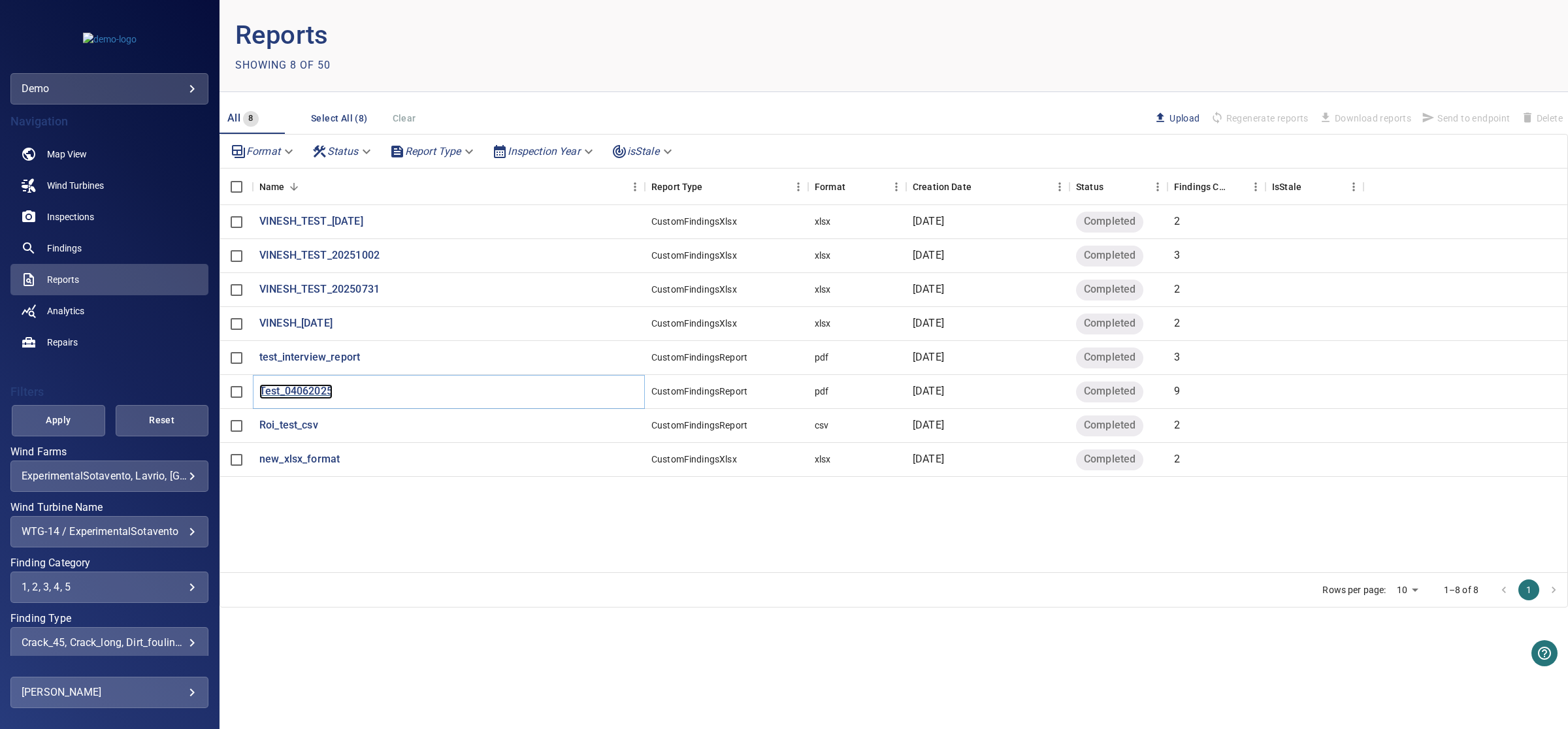
click at [309, 386] on p "Test_04062025" at bounding box center [296, 391] width 73 height 15
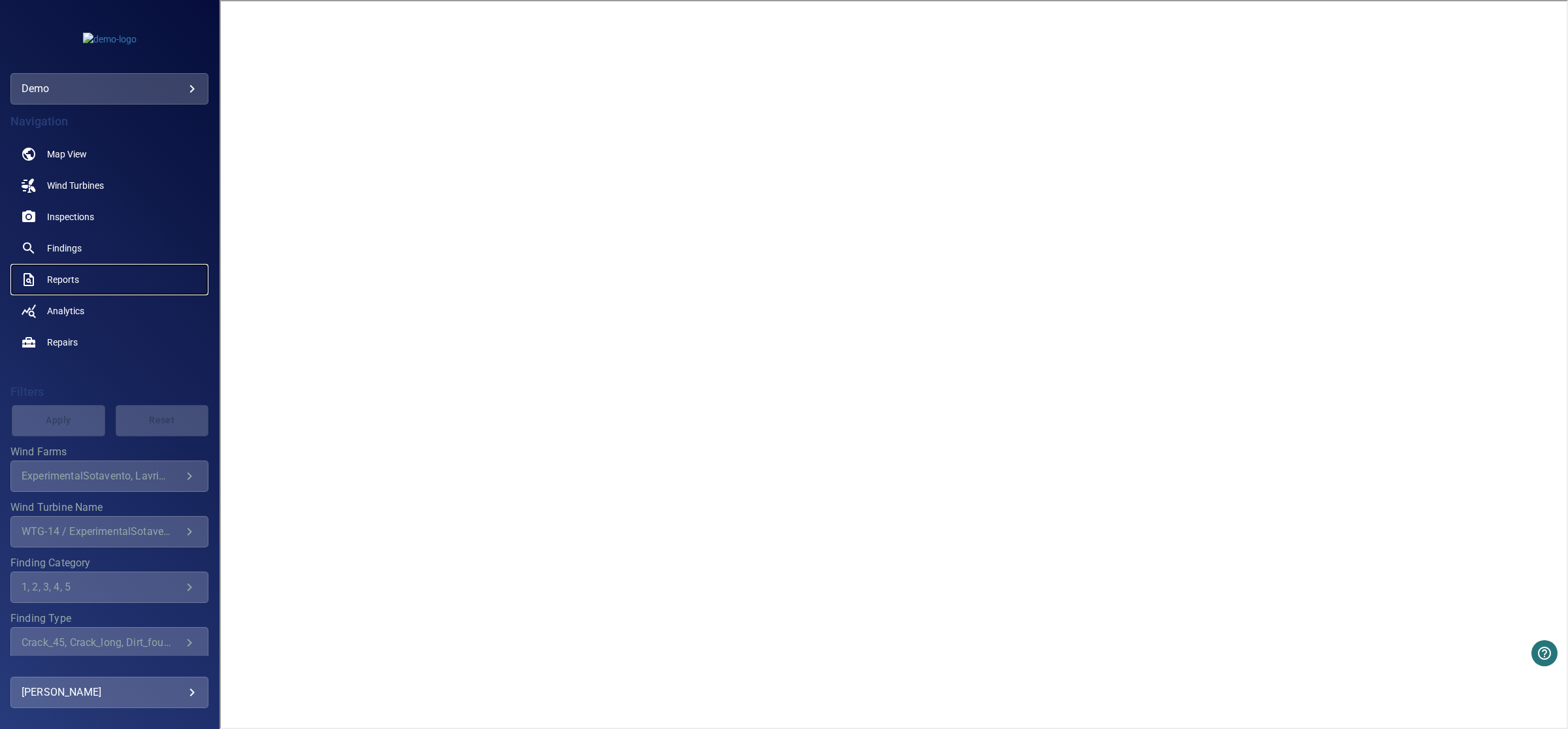
click at [54, 281] on span "Reports" at bounding box center [62, 278] width 32 height 13
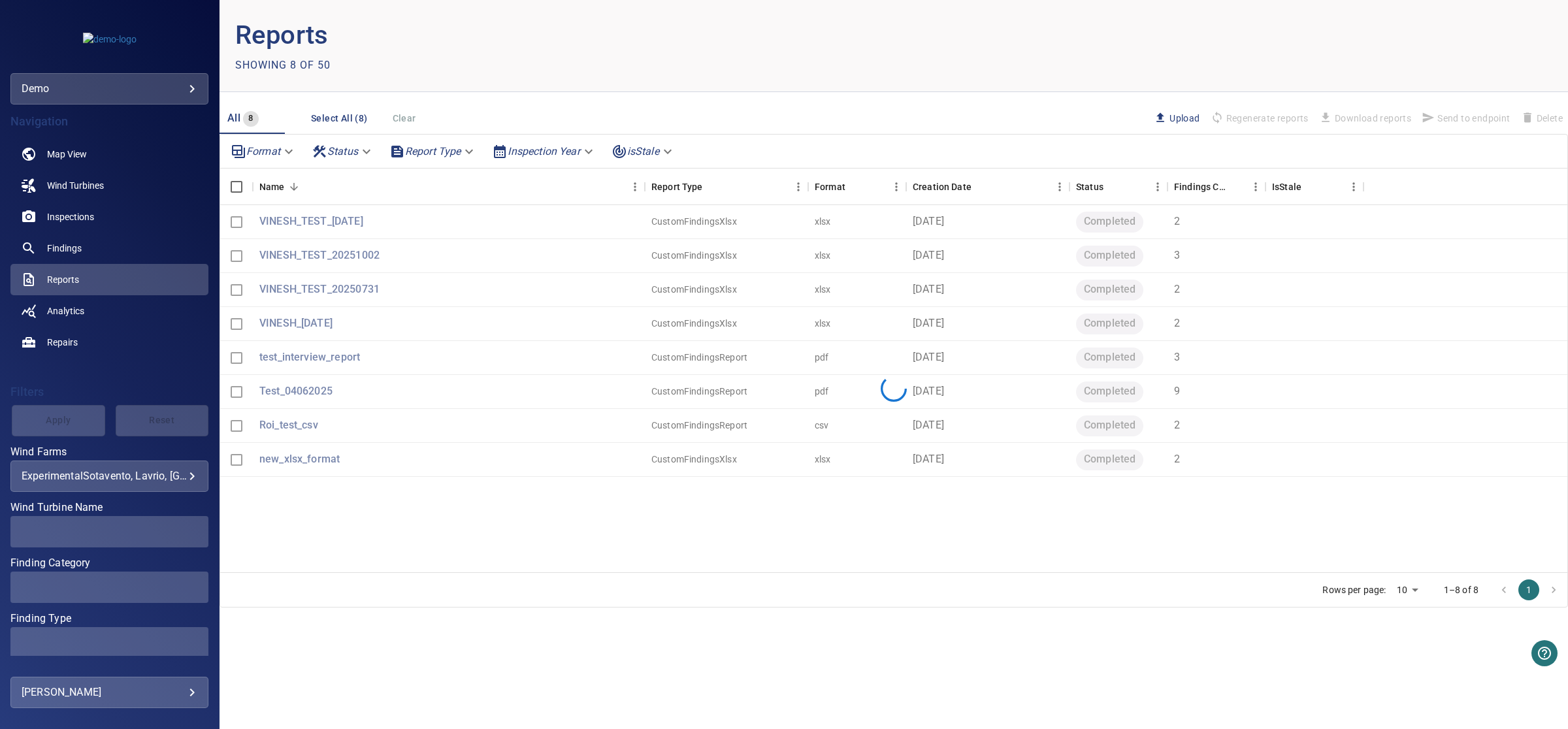
click at [456, 151] on body "**********" at bounding box center [784, 364] width 1568 height 729
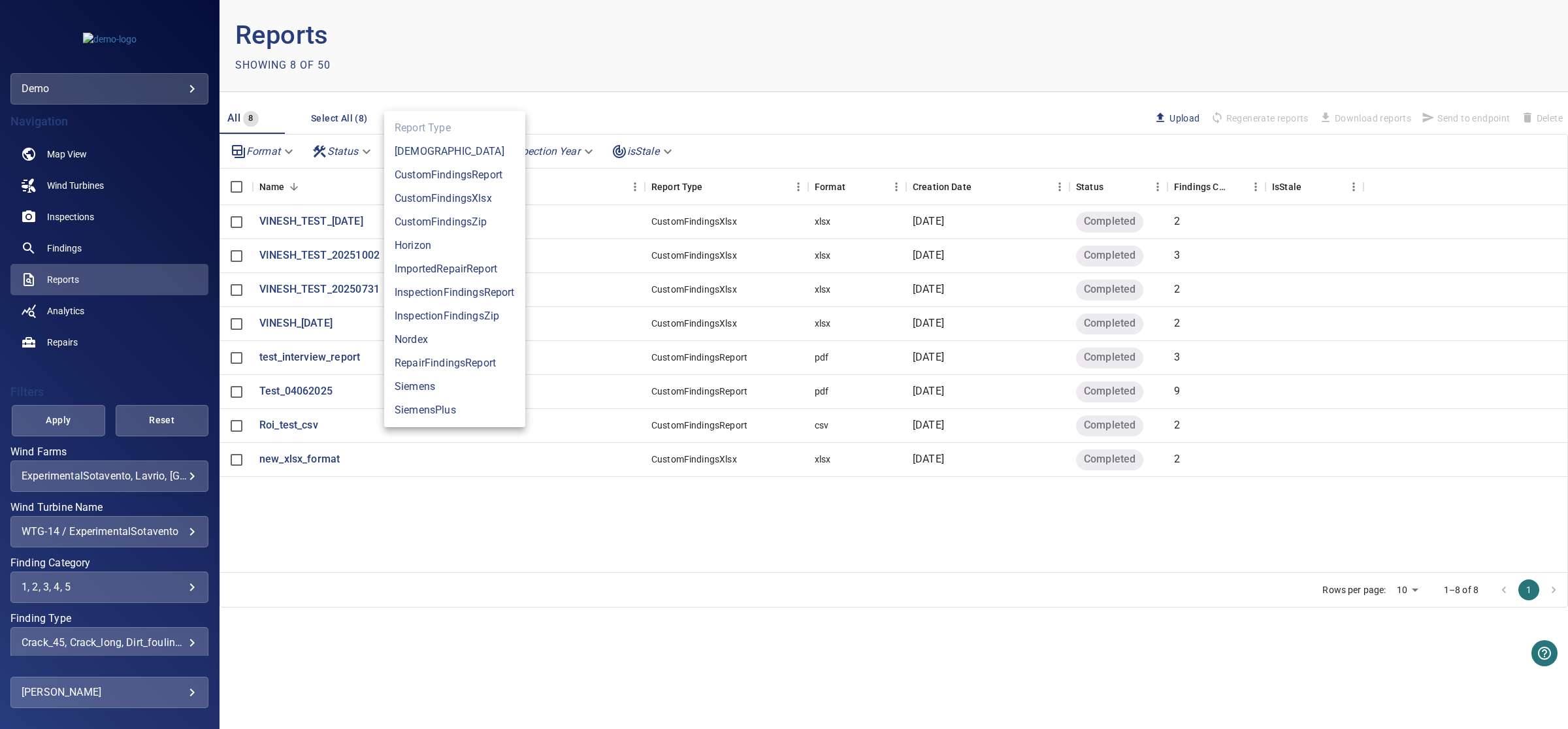
click at [392, 509] on div at bounding box center [784, 364] width 1568 height 729
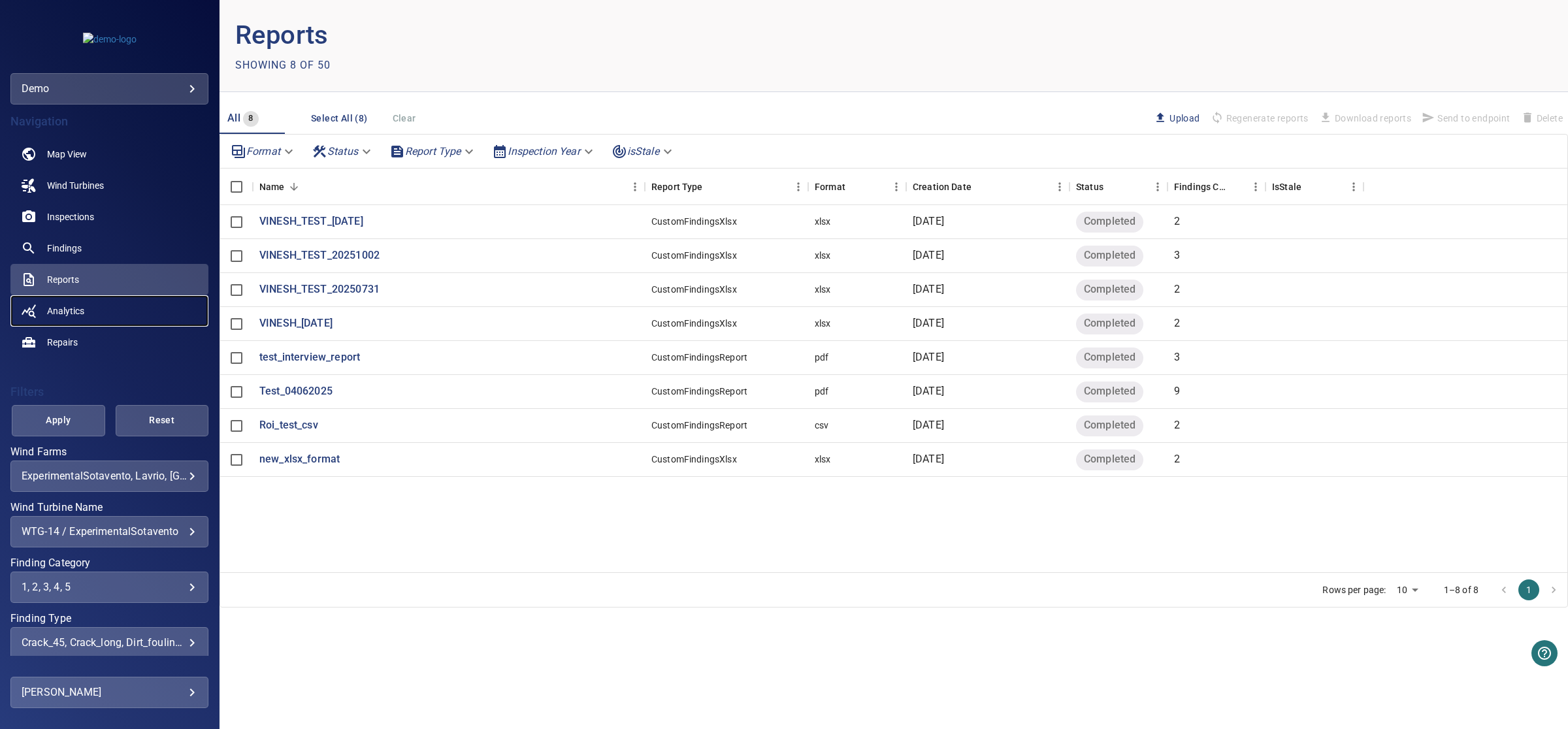
click at [69, 300] on link "Analytics" at bounding box center [110, 311] width 198 height 32
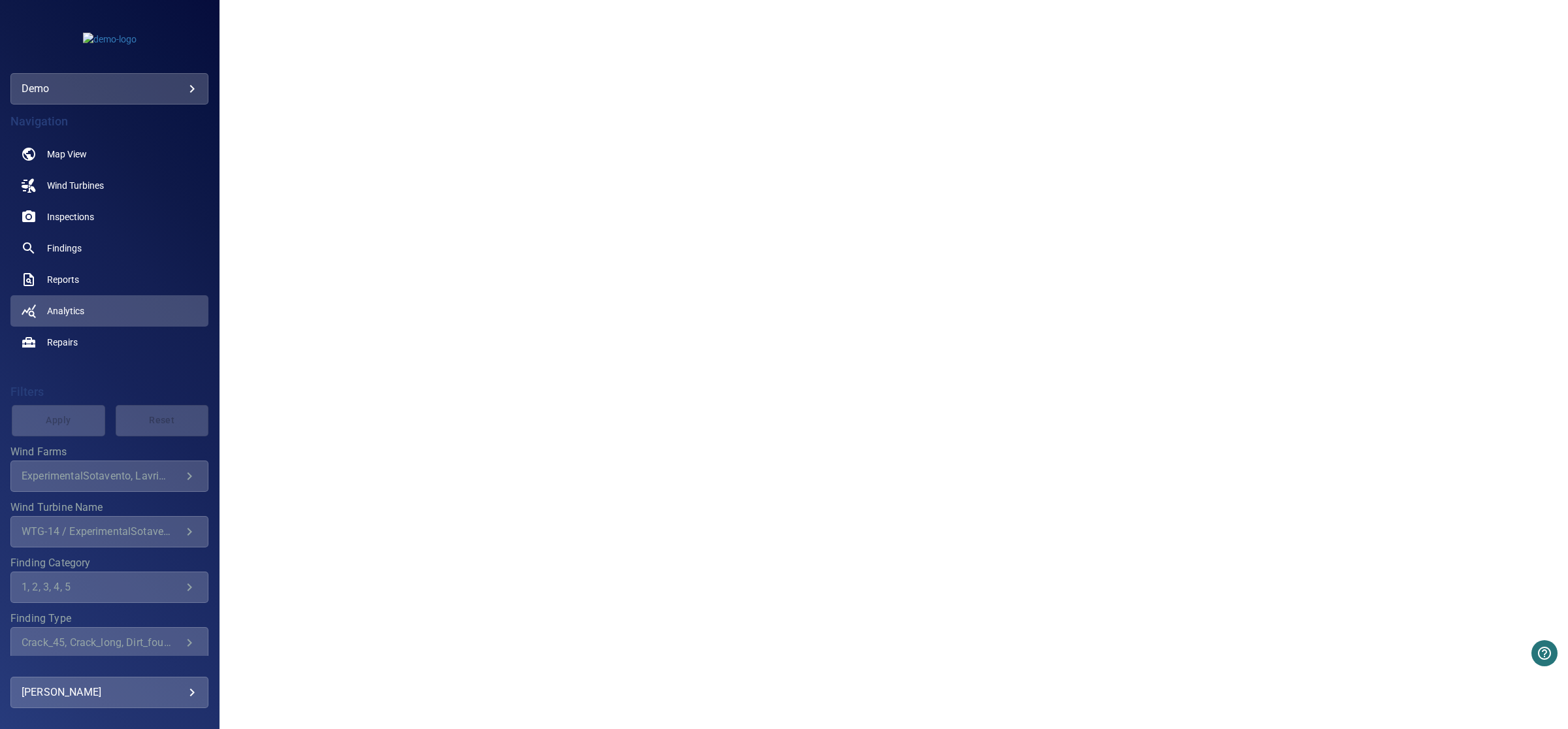
scroll to position [1527, 0]
click at [64, 344] on span "Repairs" at bounding box center [61, 342] width 31 height 13
